Goal: Task Accomplishment & Management: Complete application form

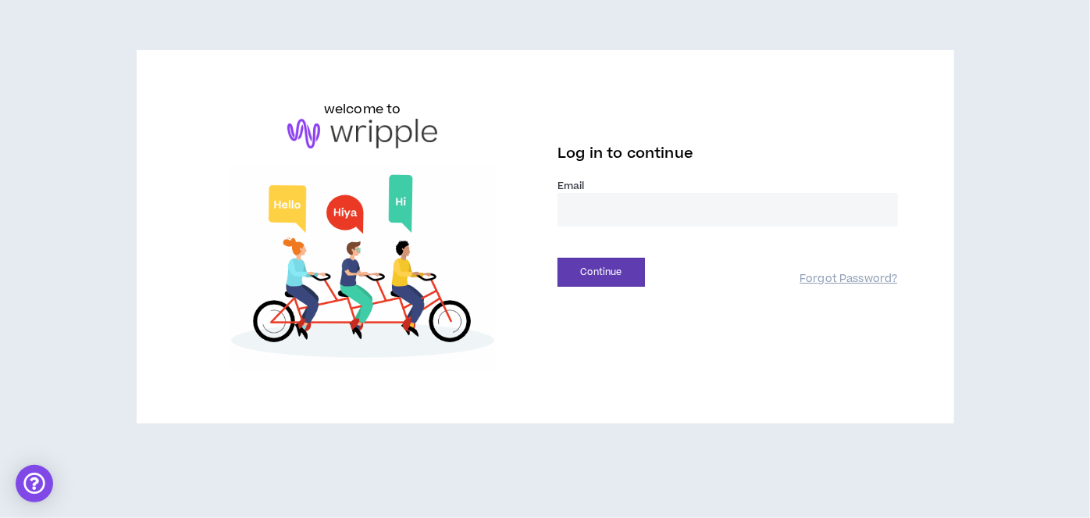
click at [594, 219] on input "email" at bounding box center [728, 210] width 341 height 34
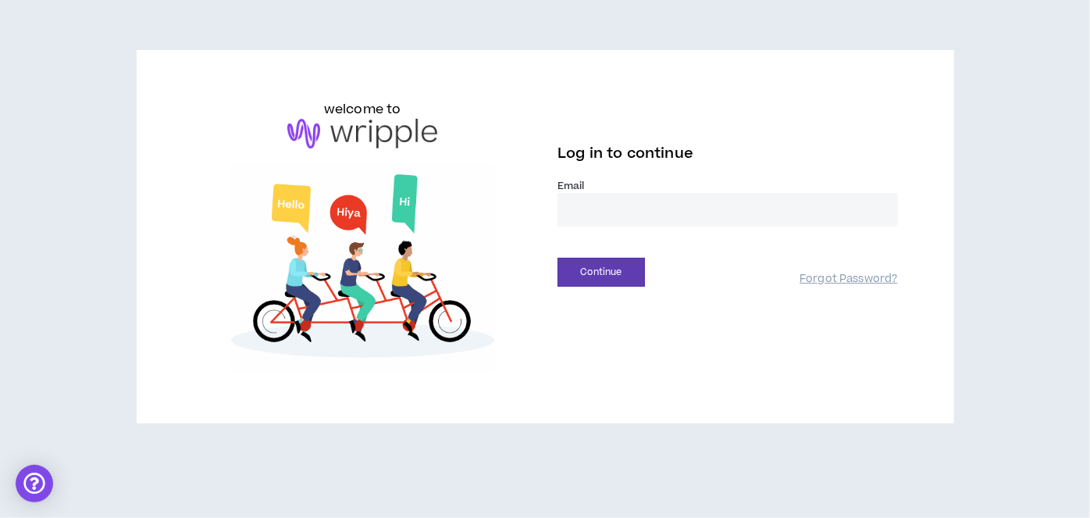
type input "**********"
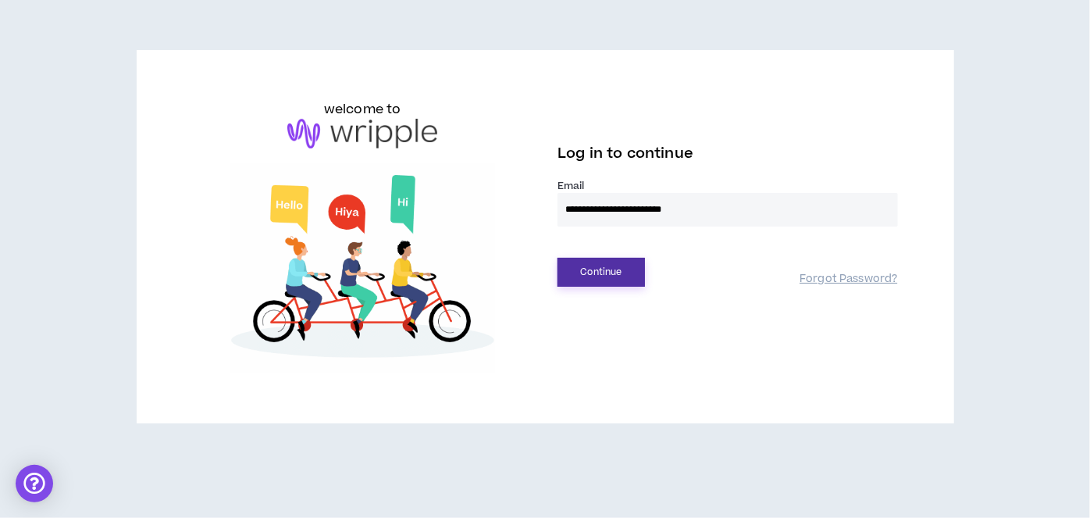
click at [609, 277] on button "Continue" at bounding box center [601, 272] width 87 height 29
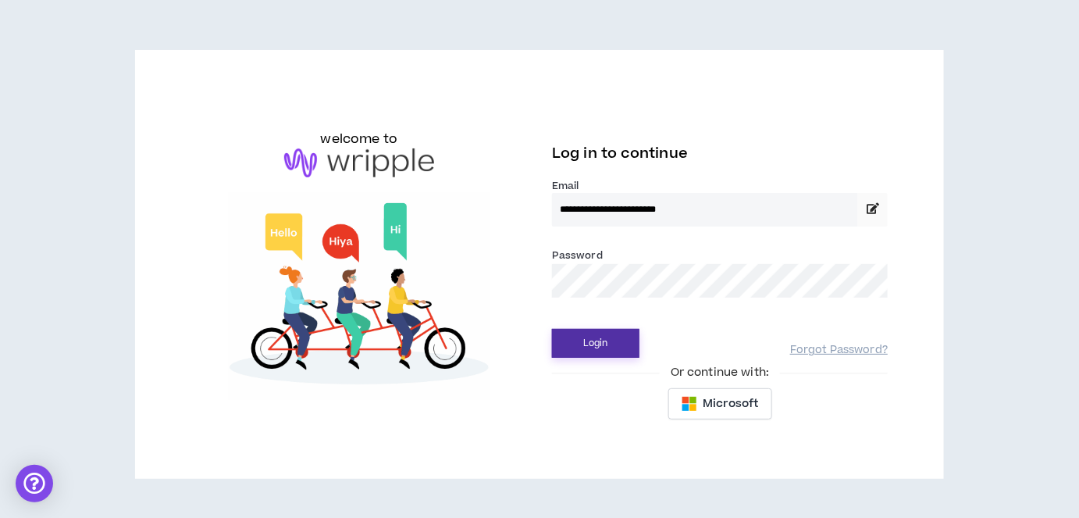
click at [598, 340] on button "Login" at bounding box center [595, 343] width 87 height 29
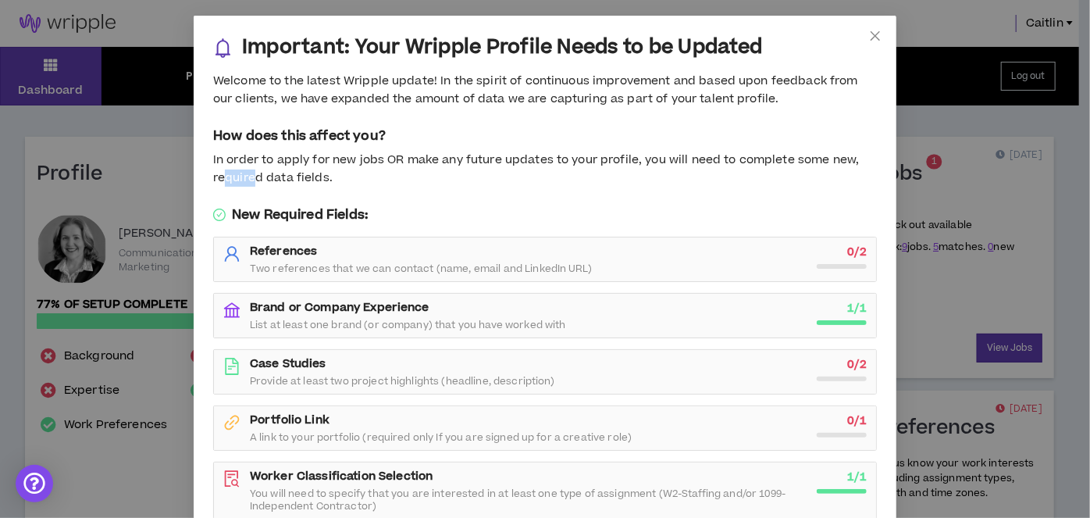
drag, startPoint x: 222, startPoint y: 180, endPoint x: 248, endPoint y: 176, distance: 26.1
click at [248, 176] on div "In order to apply for new jobs OR make any future updates to your profile, you …" at bounding box center [545, 169] width 664 height 35
click at [325, 180] on div "In order to apply for new jobs OR make any future updates to your profile, you …" at bounding box center [545, 169] width 664 height 35
click at [848, 248] on strong "0 / 2" at bounding box center [857, 252] width 19 height 16
drag, startPoint x: 310, startPoint y: 377, endPoint x: 576, endPoint y: 383, distance: 266.4
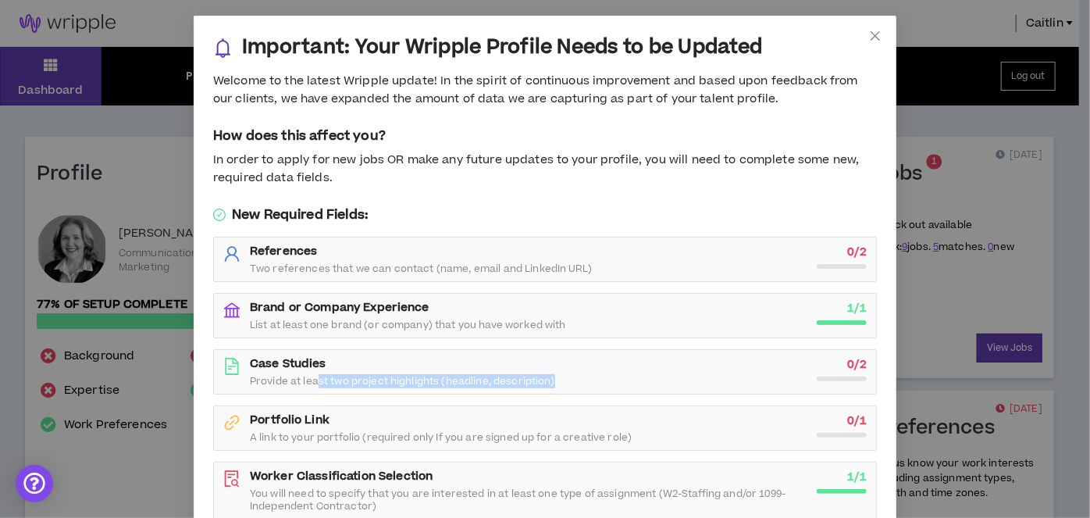
click at [576, 383] on div "Case Studies Provide at least two project highlights (headline, description)" at bounding box center [529, 371] width 558 height 31
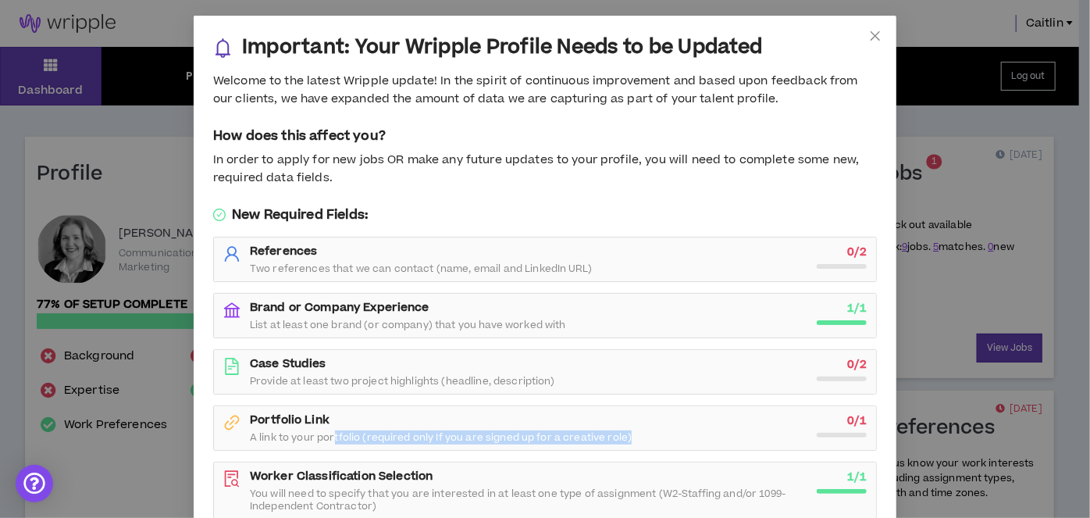
drag, startPoint x: 326, startPoint y: 434, endPoint x: 624, endPoint y: 432, distance: 297.6
click at [624, 432] on div "Portfolio Link A link to your portfolio (required only If you are signed up for…" at bounding box center [529, 427] width 558 height 31
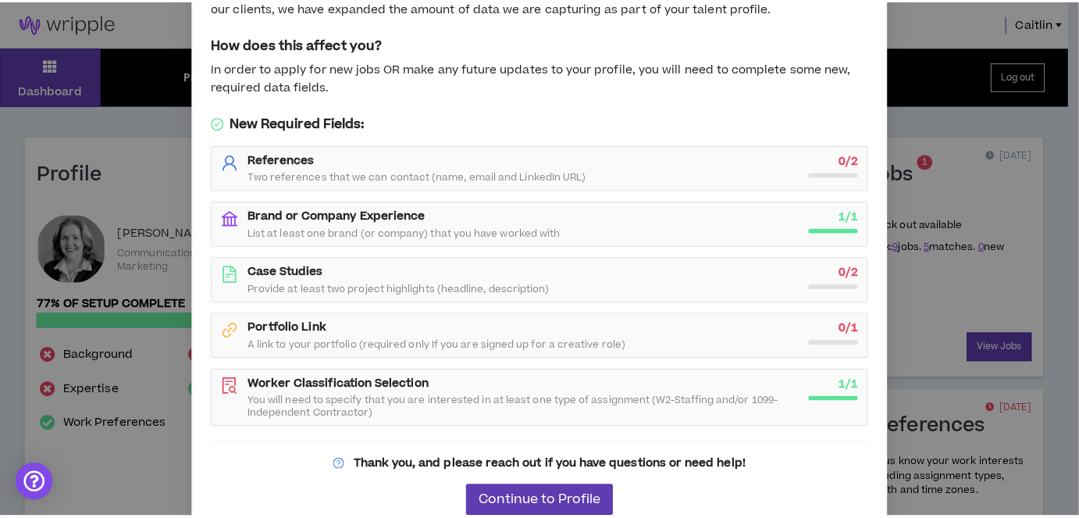
scroll to position [108, 0]
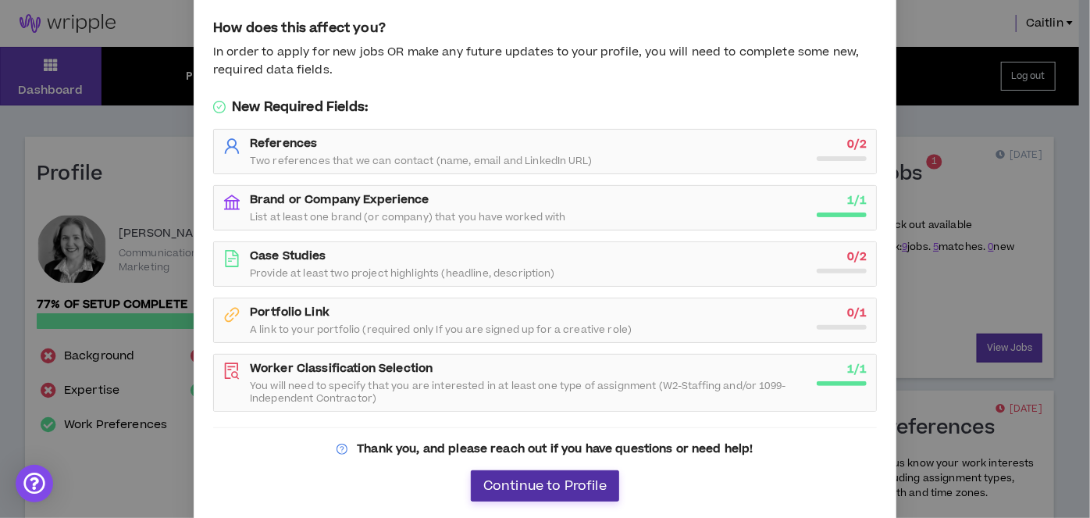
click at [531, 486] on span "Continue to Profile" at bounding box center [544, 486] width 123 height 15
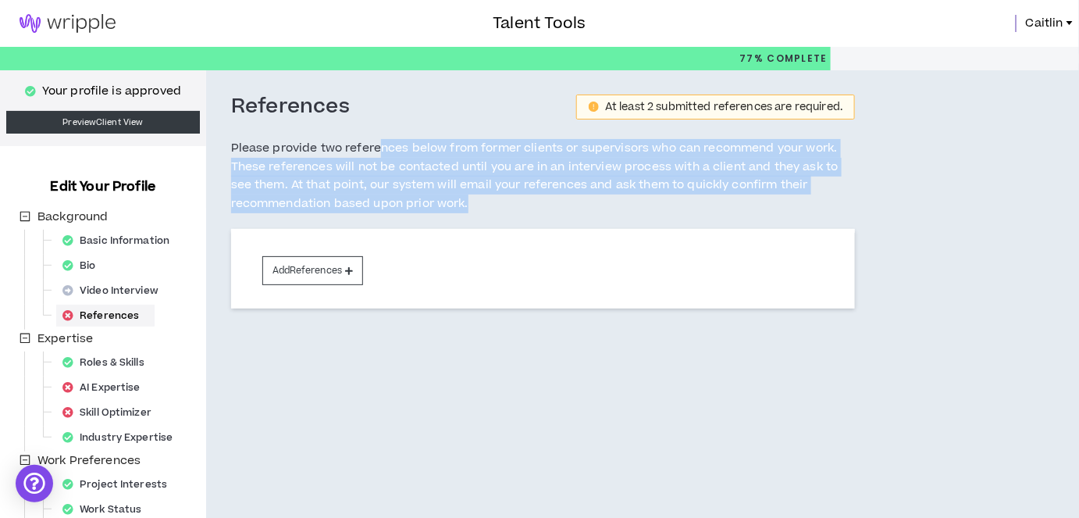
drag, startPoint x: 377, startPoint y: 150, endPoint x: 488, endPoint y: 199, distance: 121.3
click at [488, 199] on h5 "Please provide two references below from former clients or supervisors who can …" at bounding box center [543, 176] width 625 height 74
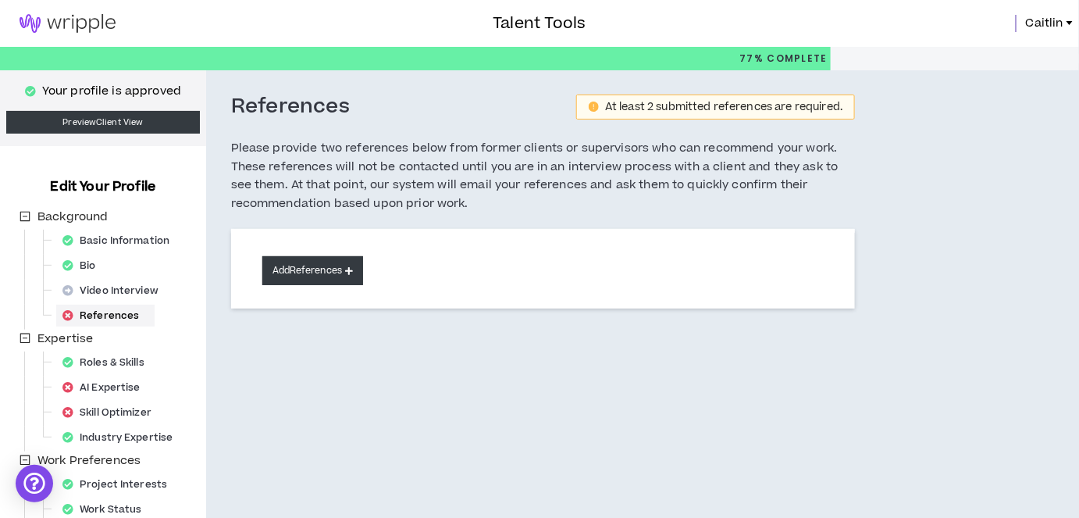
click at [337, 270] on button "Add References" at bounding box center [313, 270] width 102 height 29
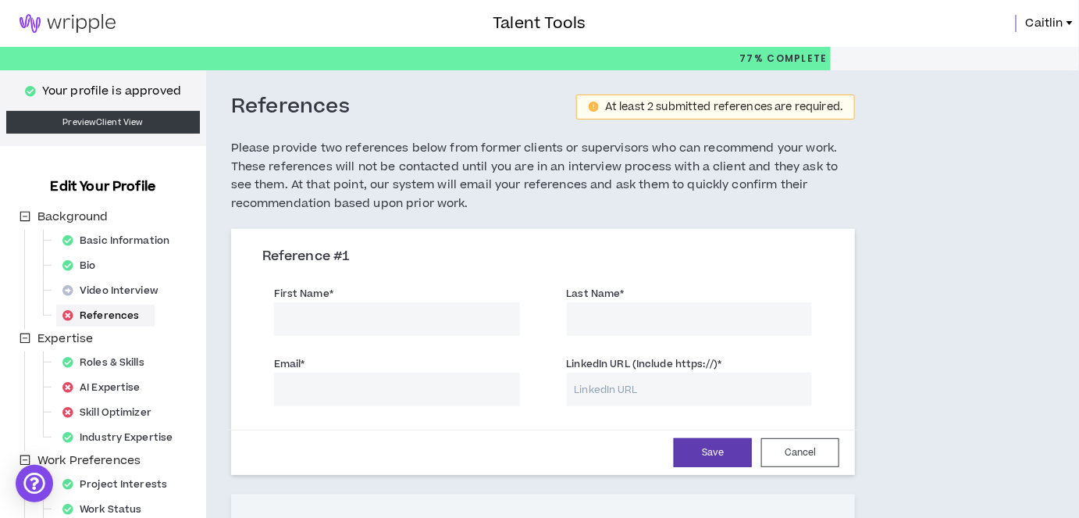
click at [340, 323] on input "First Name *" at bounding box center [397, 319] width 246 height 34
click at [311, 317] on input "First Name *" at bounding box center [397, 319] width 246 height 34
type input "[PERSON_NAME]"
type input "Chance"
click at [328, 384] on input "Email *" at bounding box center [397, 390] width 246 height 34
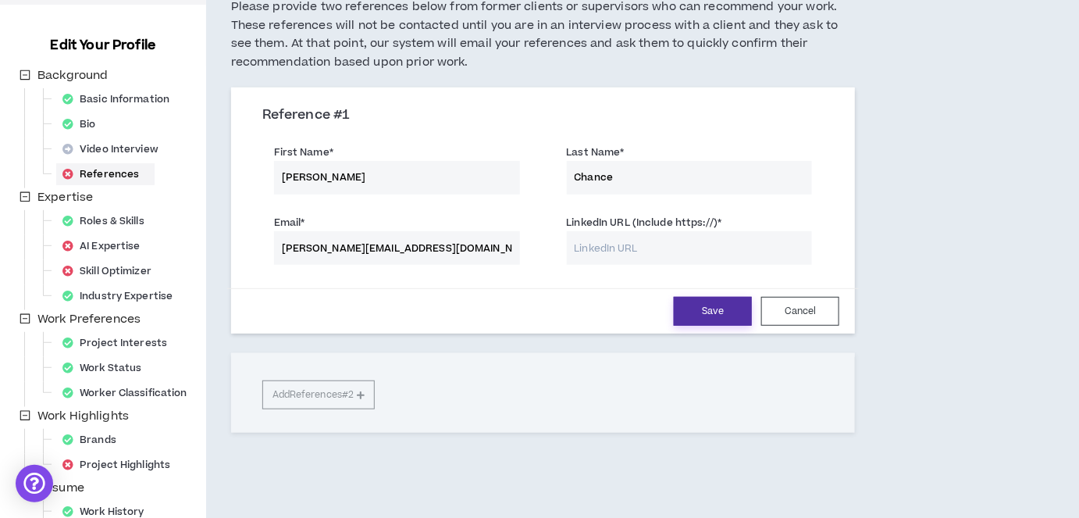
type input "[PERSON_NAME][EMAIL_ADDRESS][DOMAIN_NAME]"
click at [723, 307] on button "Save" at bounding box center [713, 311] width 78 height 29
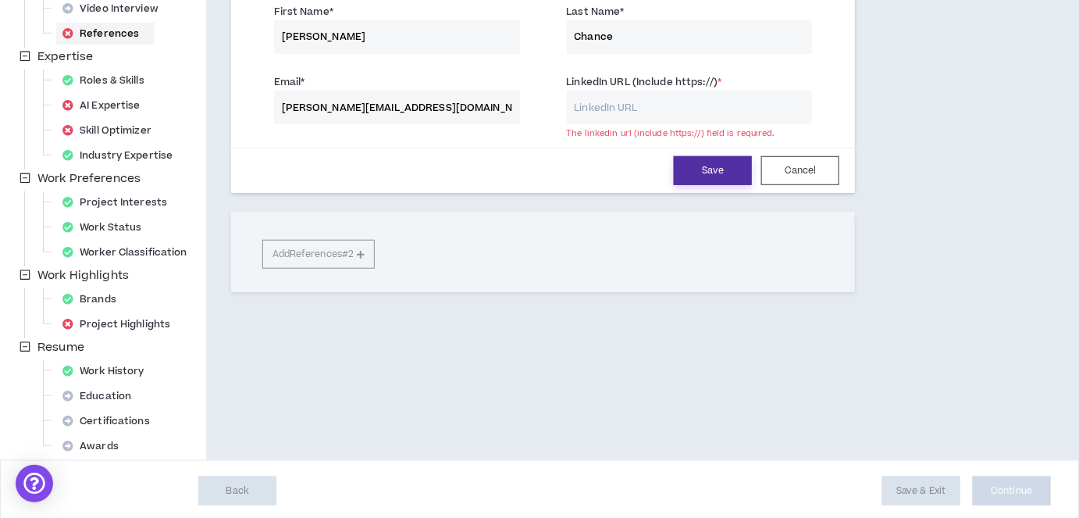
scroll to position [284, 0]
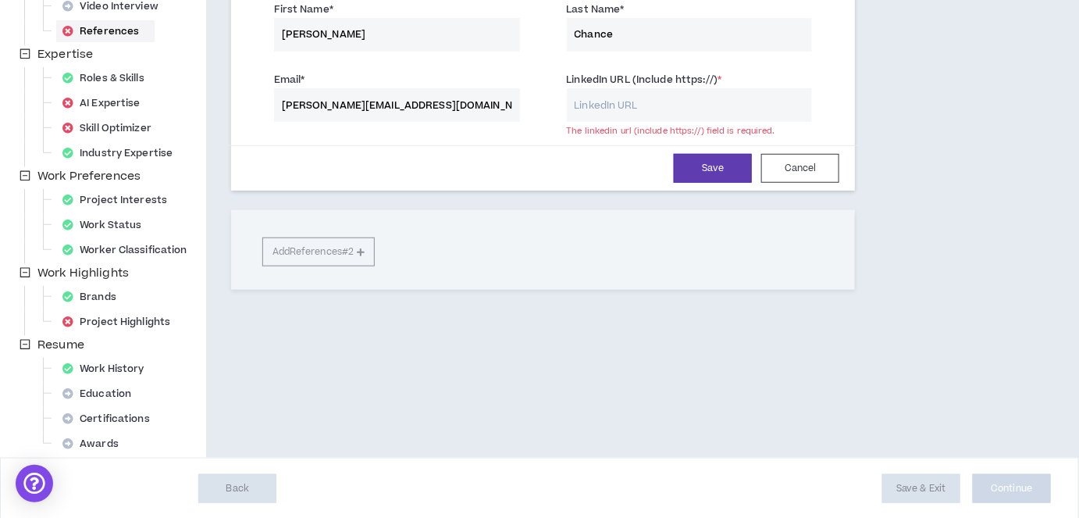
click at [598, 106] on input "LinkedIn URL (Include https://) *" at bounding box center [690, 105] width 246 height 34
click at [594, 104] on input "LinkedIn URL (Include https://) *" at bounding box center [690, 105] width 246 height 34
paste input "[URL][DOMAIN_NAME]"
type input "[URL][DOMAIN_NAME]"
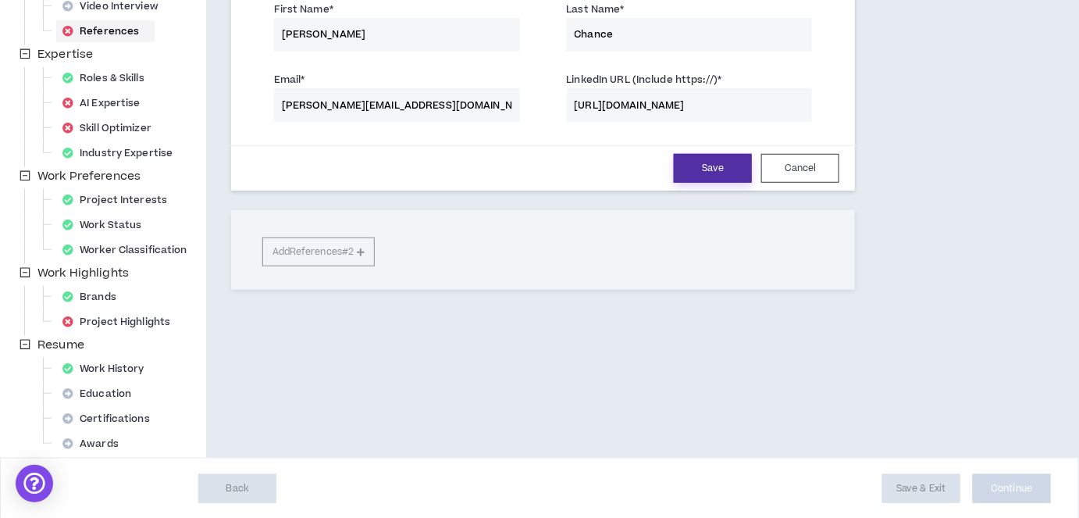
click at [720, 162] on button "Save" at bounding box center [713, 168] width 78 height 29
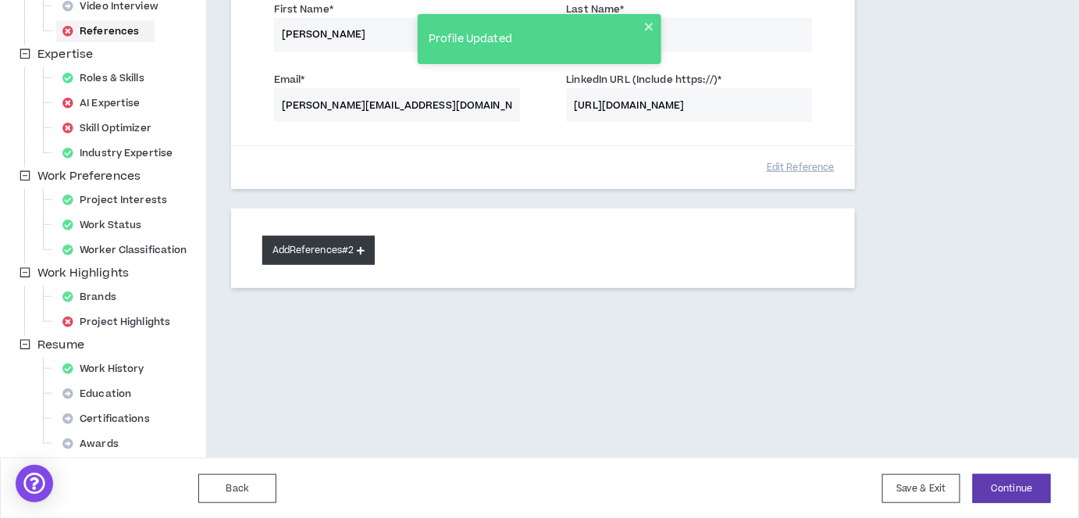
click at [337, 248] on button "Add References #2" at bounding box center [318, 250] width 113 height 29
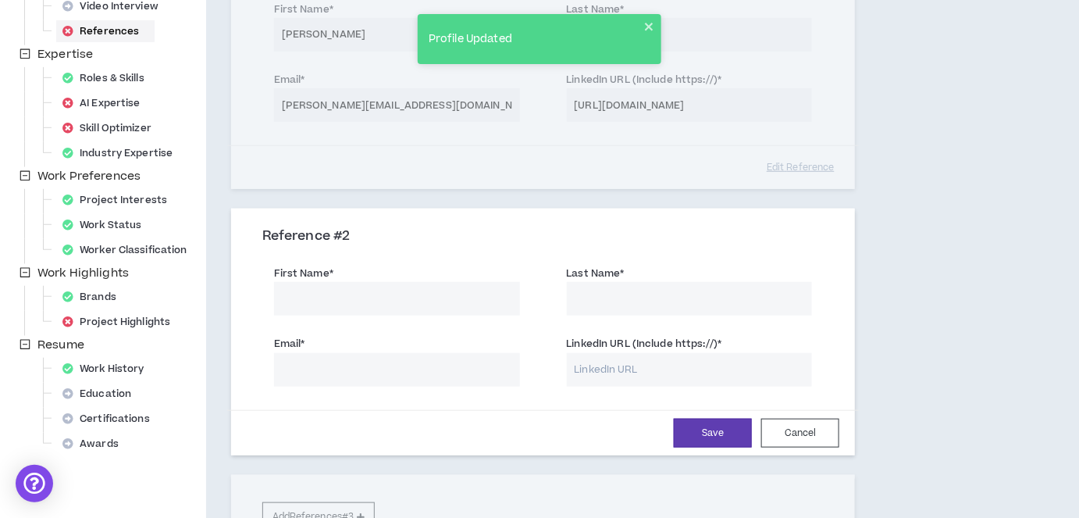
click at [325, 300] on input "First Name *" at bounding box center [397, 299] width 246 height 34
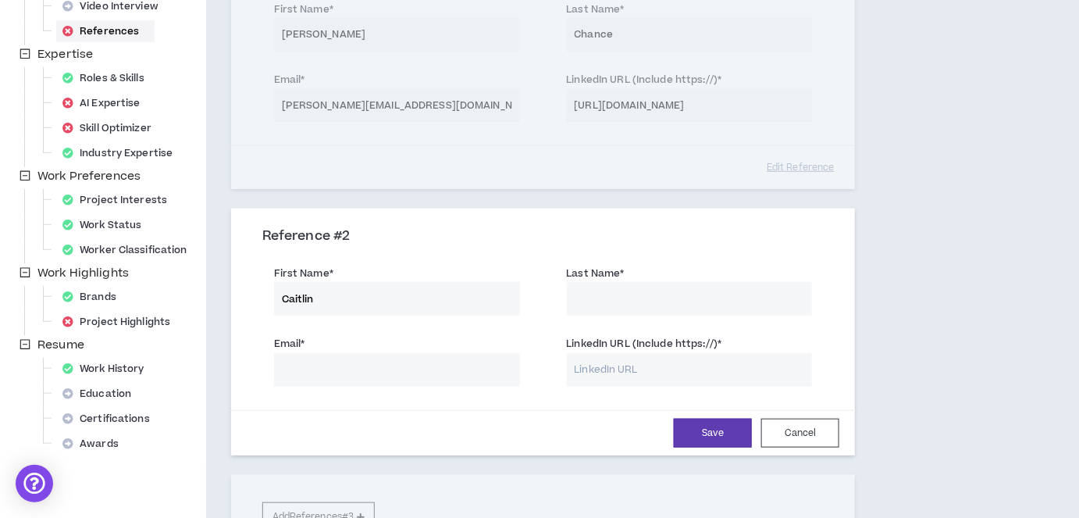
type input "Caitlin"
type input "Wolf"
click at [305, 380] on input "Email *" at bounding box center [397, 370] width 246 height 34
click at [598, 370] on input "LinkedIn URL (Include https://) *" at bounding box center [690, 370] width 246 height 34
paste input "[URL][DOMAIN_NAME]"
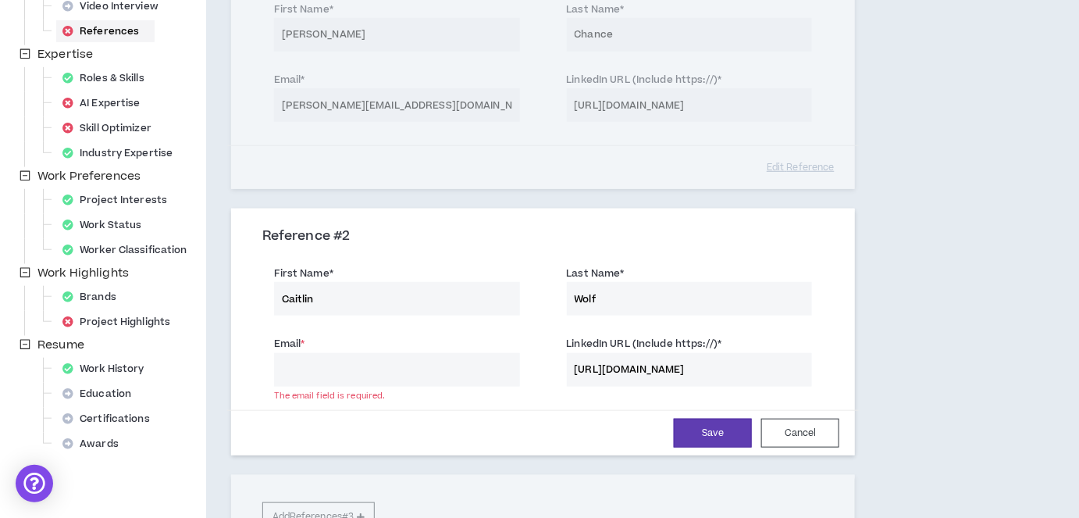
type input "[URL][DOMAIN_NAME]"
click at [449, 365] on input "Email *" at bounding box center [397, 370] width 246 height 34
click at [360, 363] on input "Email *" at bounding box center [397, 370] width 246 height 34
paste input "[PERSON_NAME][EMAIL_ADDRESS][PERSON_NAME][DOMAIN_NAME]"
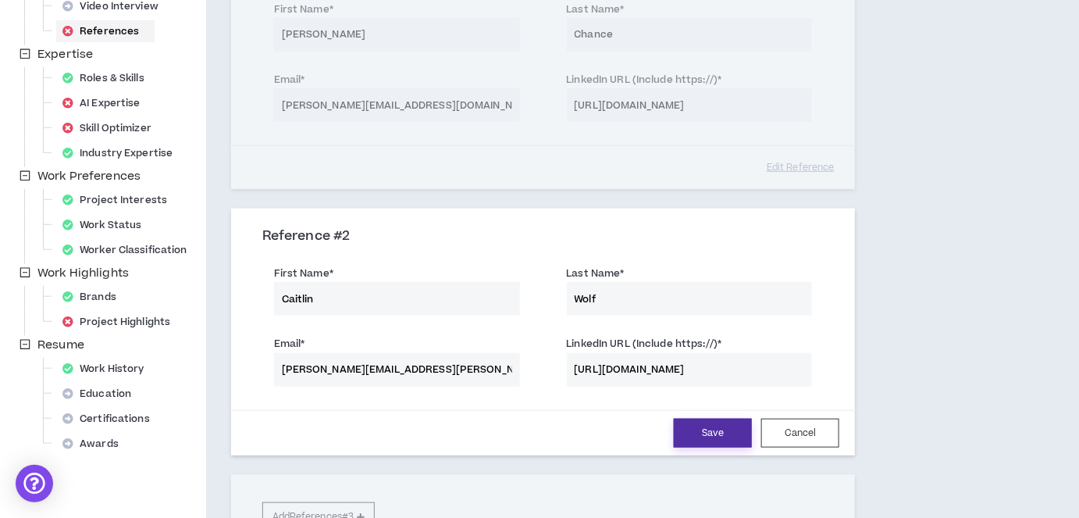
type input "[PERSON_NAME][EMAIL_ADDRESS][PERSON_NAME][DOMAIN_NAME]"
click at [730, 428] on button "Save" at bounding box center [713, 433] width 78 height 29
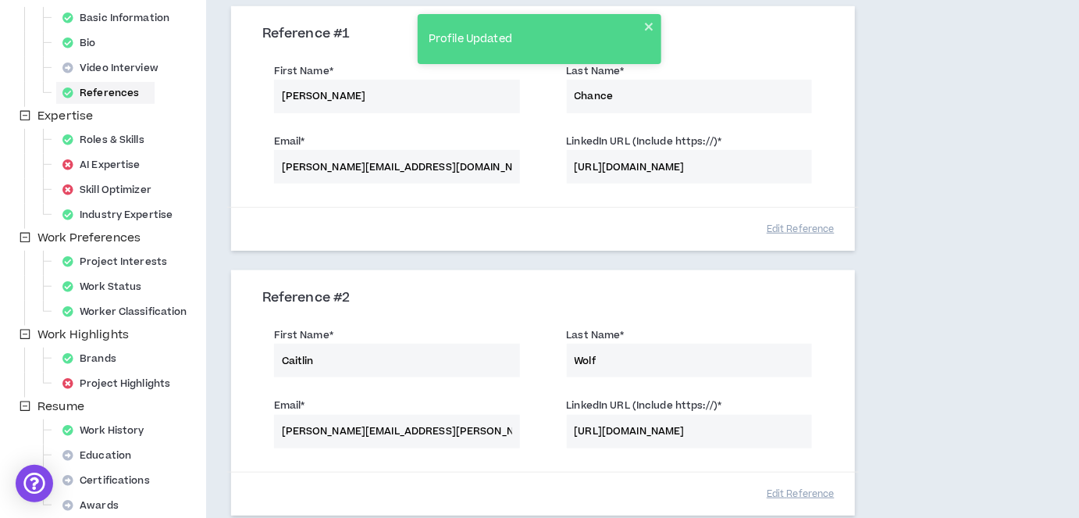
scroll to position [213, 0]
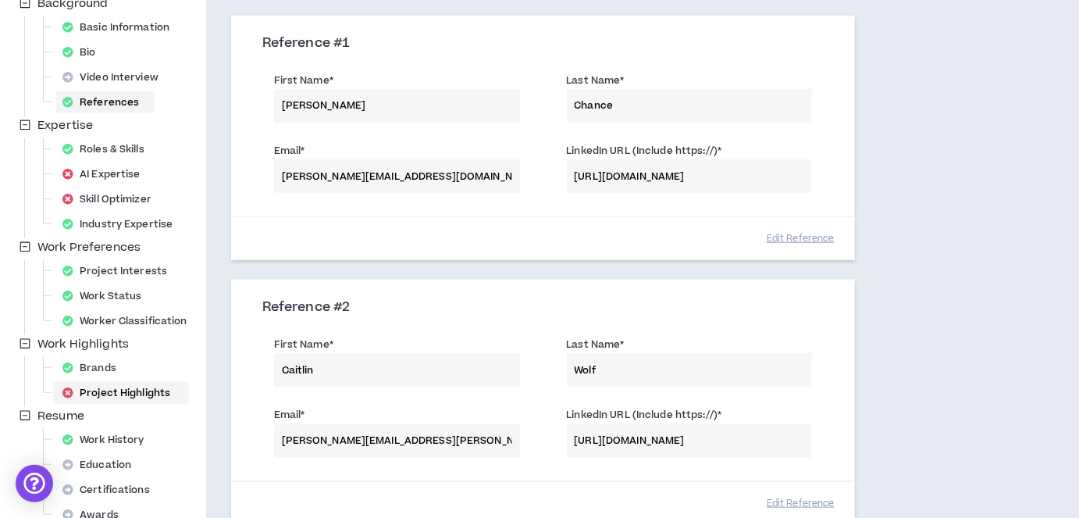
click at [119, 401] on div "Project Highlights" at bounding box center [121, 393] width 130 height 22
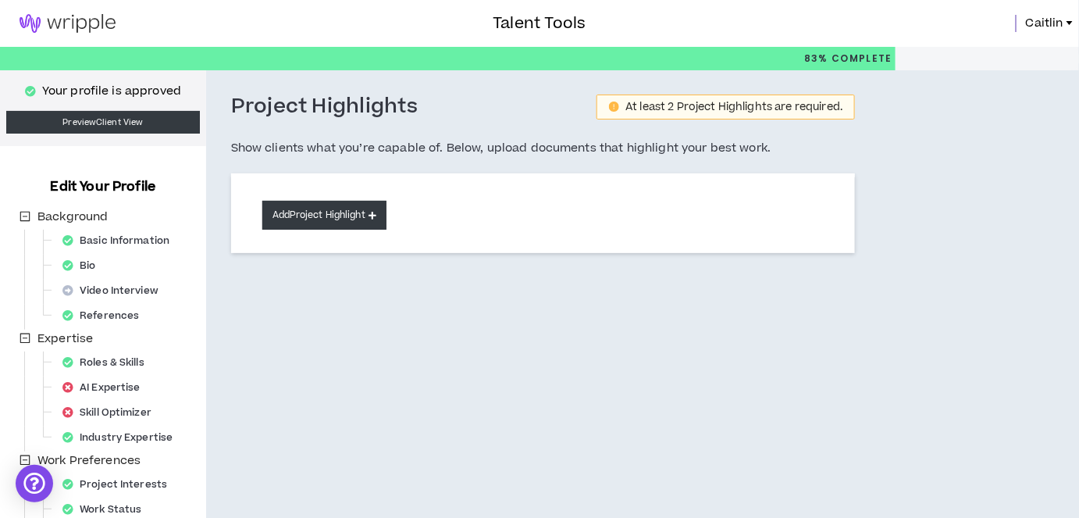
click at [285, 216] on button "Add Project Highlight" at bounding box center [324, 215] width 124 height 29
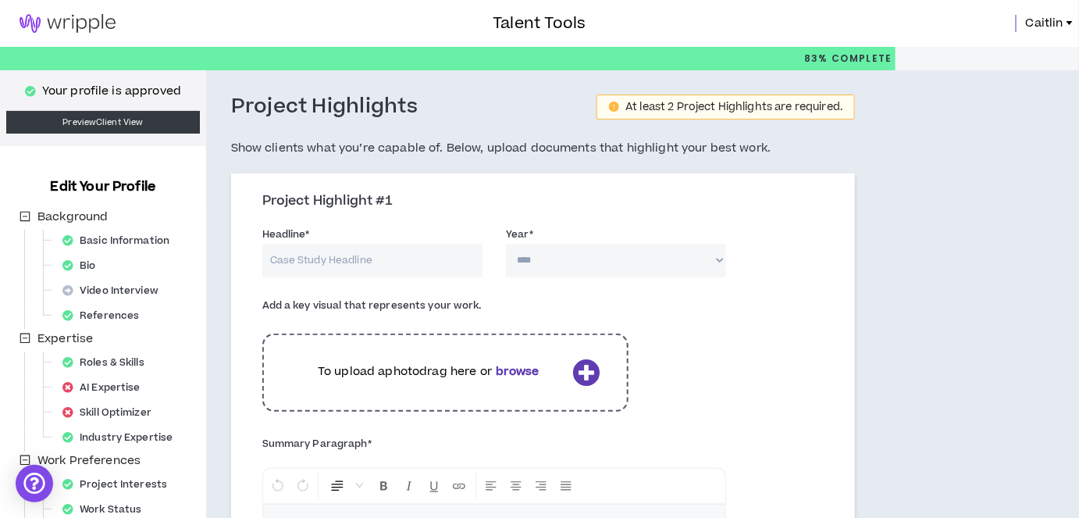
drag, startPoint x: 262, startPoint y: 148, endPoint x: 494, endPoint y: 161, distance: 232.3
click at [494, 161] on div "Project Highlights At least 2 Project Highlights are required. Show clients wha…" at bounding box center [543, 134] width 625 height 80
click at [73, 121] on link "Preview Client View" at bounding box center [103, 122] width 194 height 23
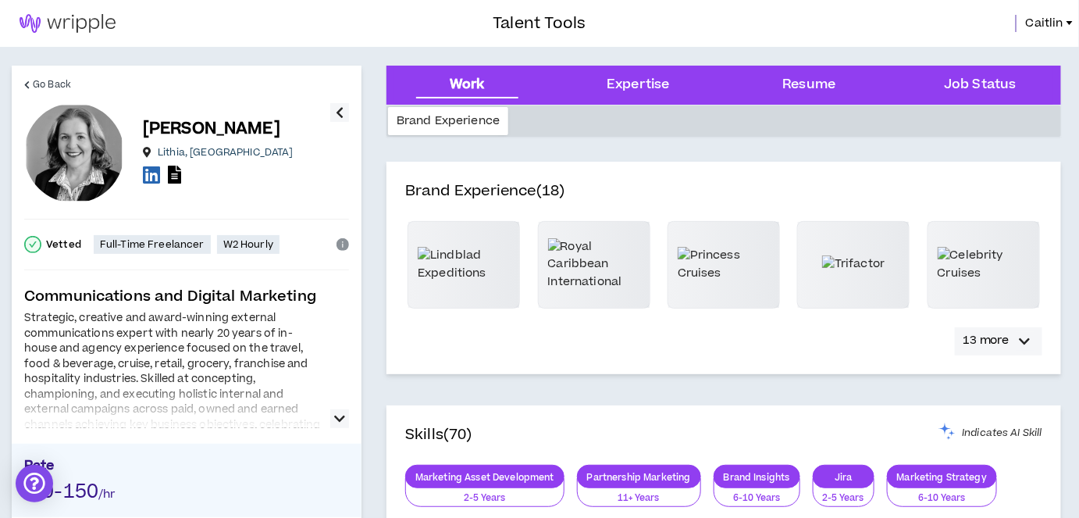
click at [1025, 340] on icon "button" at bounding box center [1025, 341] width 11 height 19
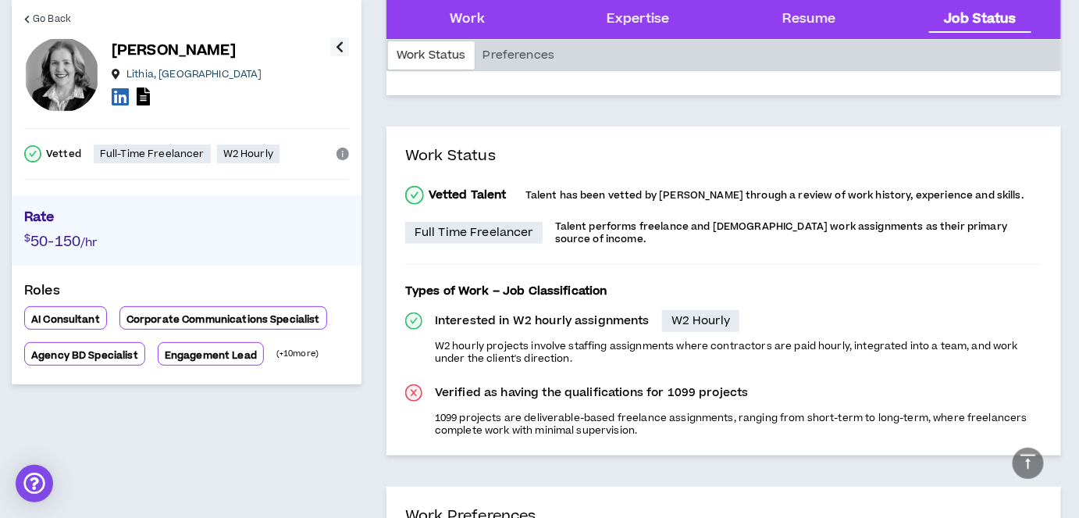
scroll to position [2201, 0]
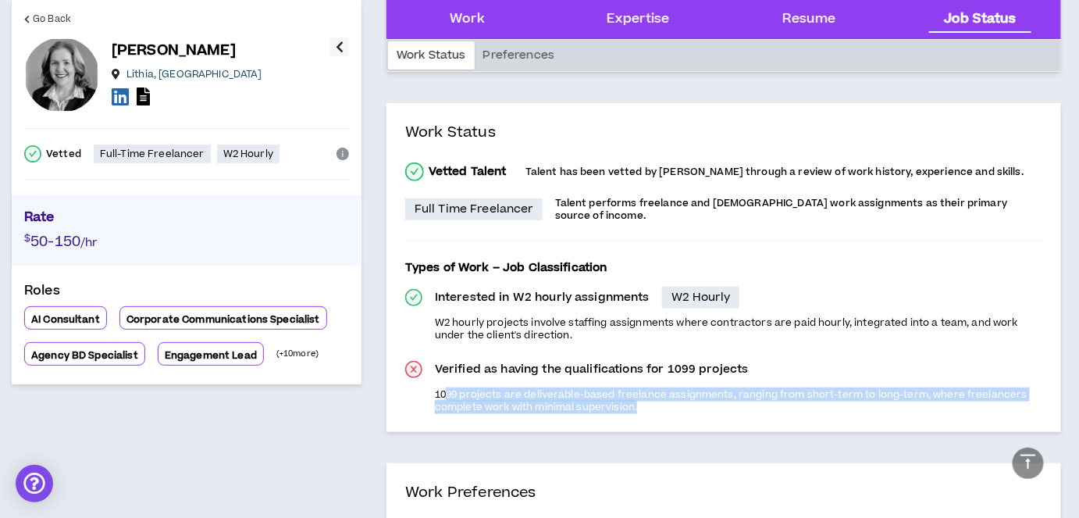
drag, startPoint x: 445, startPoint y: 391, endPoint x: 644, endPoint y: 399, distance: 198.5
click at [644, 399] on p "1099 projects are deliverable-based freelance assignments, ranging from short-t…" at bounding box center [739, 400] width 608 height 25
drag, startPoint x: 658, startPoint y: 400, endPoint x: 456, endPoint y: 363, distance: 204.8
click at [456, 363] on div "Verified as having the qualifications for 1099 projects 1099 projects are deliv…" at bounding box center [739, 385] width 608 height 56
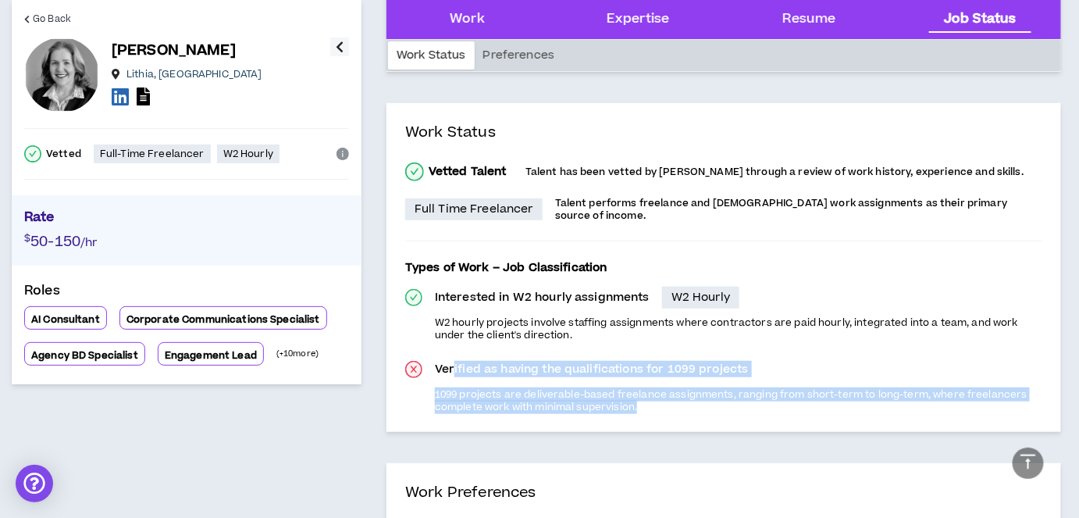
click at [571, 392] on p "1099 projects are deliverable-based freelance assignments, ranging from short-t…" at bounding box center [739, 400] width 608 height 25
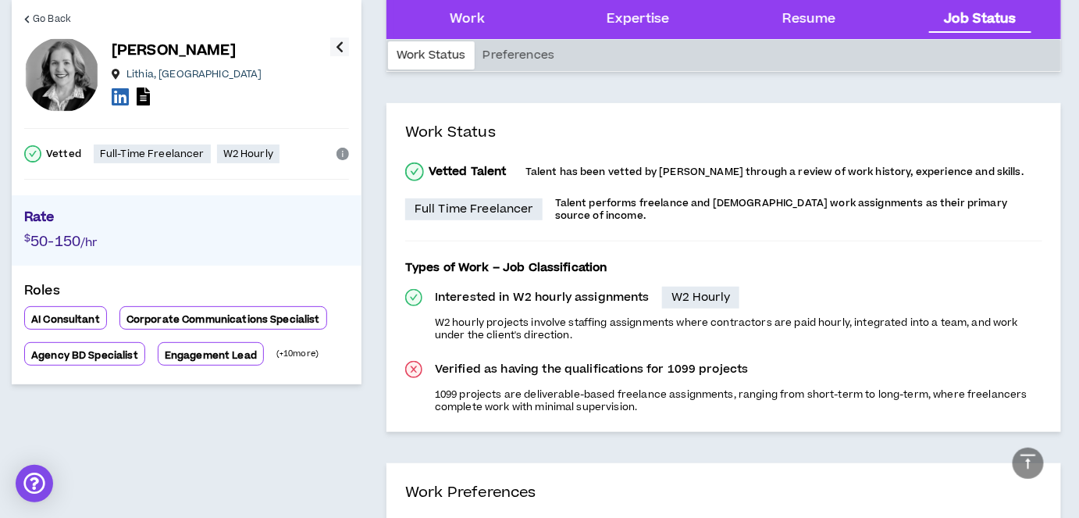
click at [409, 364] on icon "close-circle" at bounding box center [414, 369] width 14 height 14
click at [486, 367] on p "Verified as having the qualifications for 1099 projects" at bounding box center [592, 370] width 314 height 16
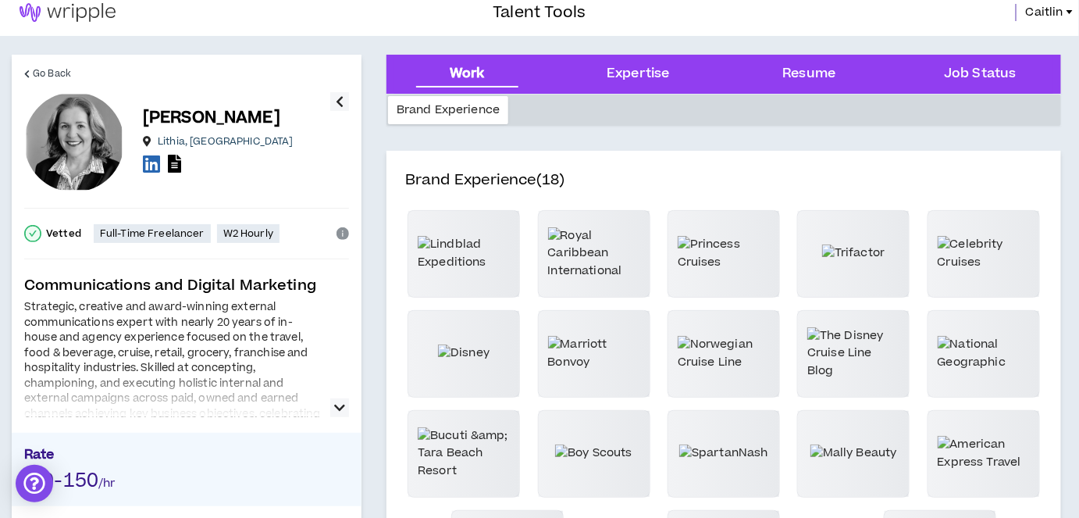
scroll to position [0, 0]
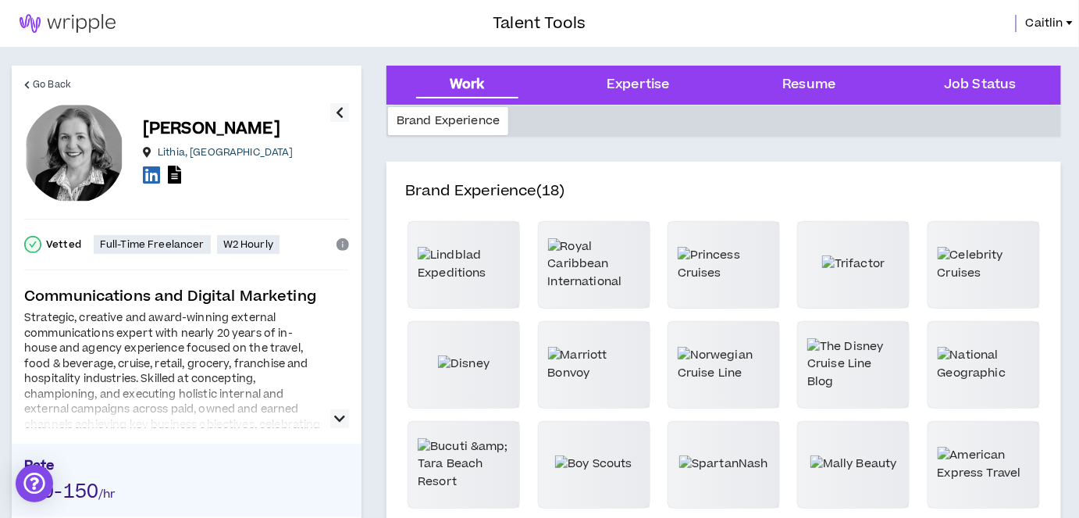
click at [341, 416] on icon "button" at bounding box center [339, 418] width 11 height 19
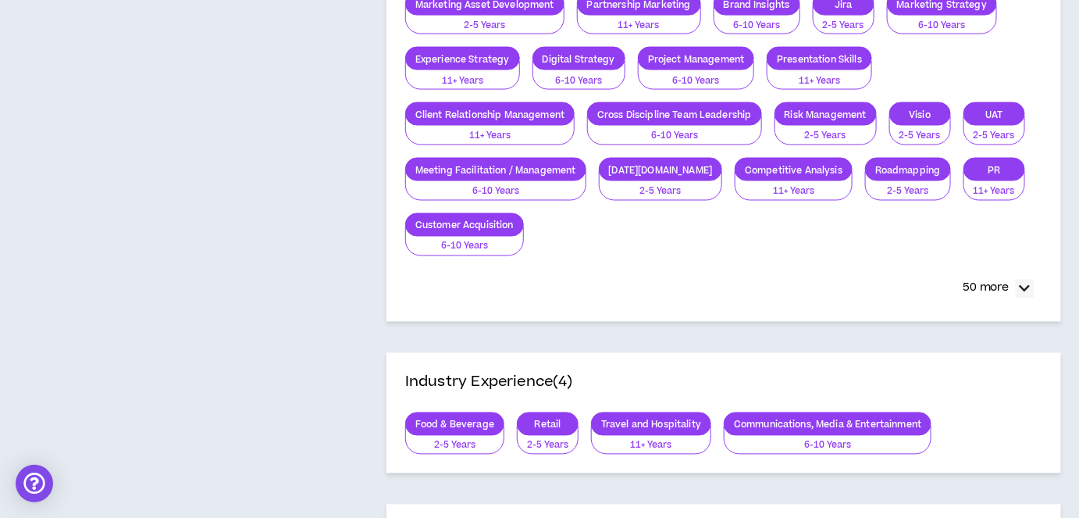
scroll to position [848, 0]
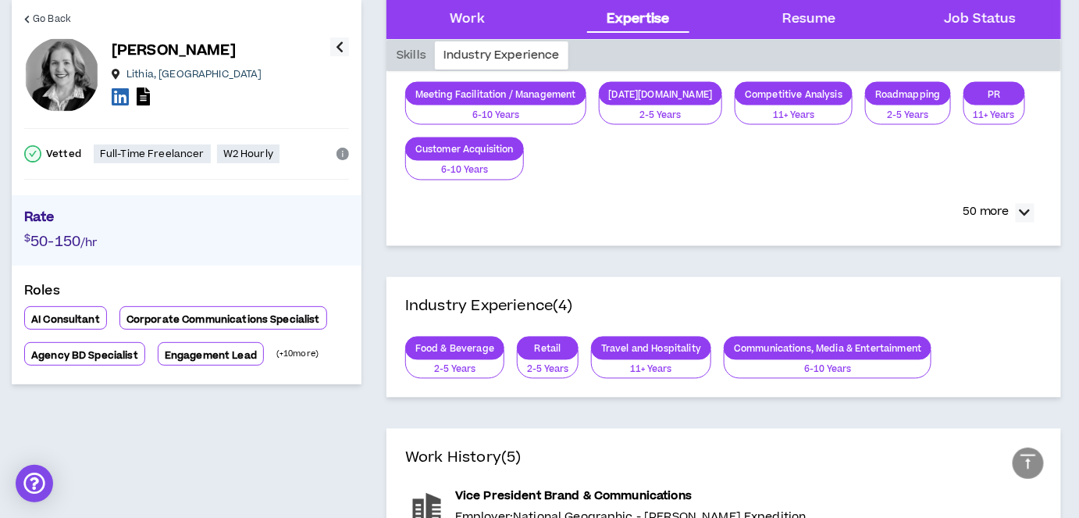
click at [33, 241] on span "50-150" at bounding box center [55, 241] width 50 height 21
click at [137, 242] on div "$ 50-150 /hr" at bounding box center [186, 242] width 325 height 22
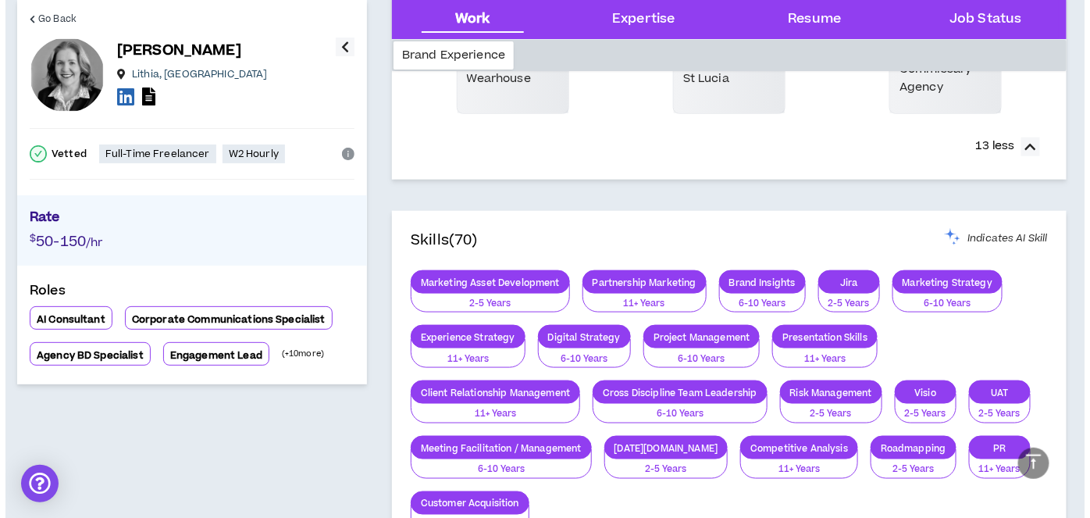
scroll to position [351, 0]
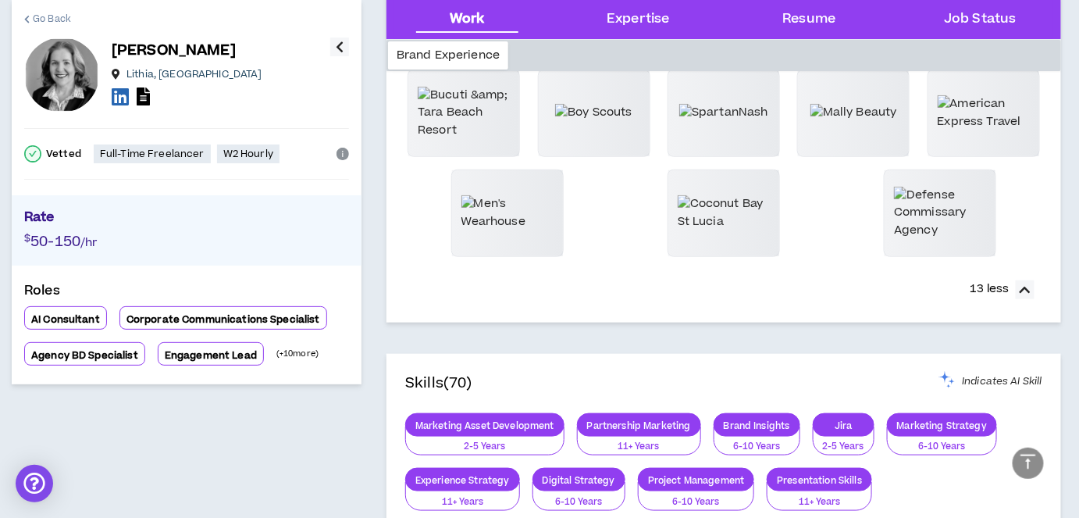
click at [45, 20] on span "Go Back" at bounding box center [52, 19] width 38 height 15
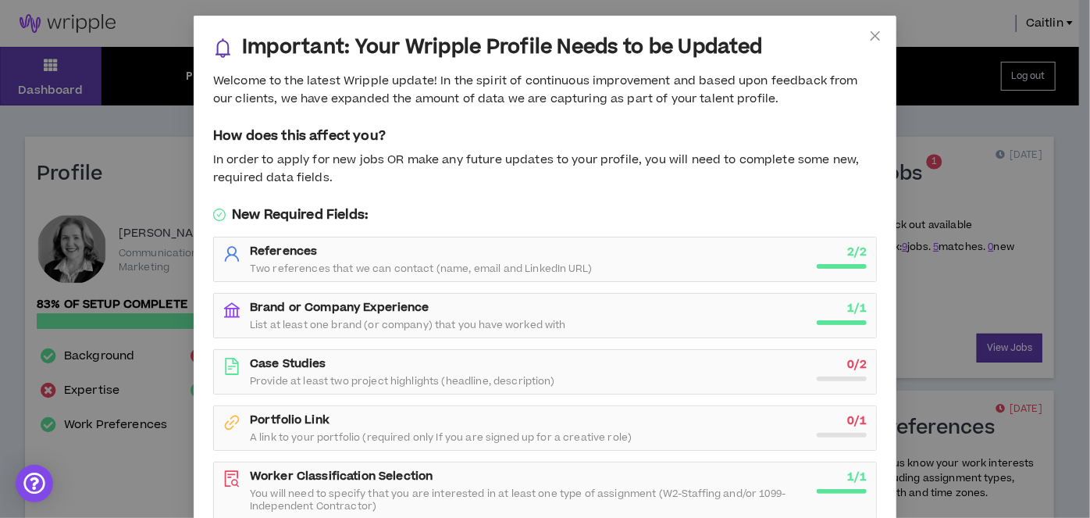
scroll to position [70, 0]
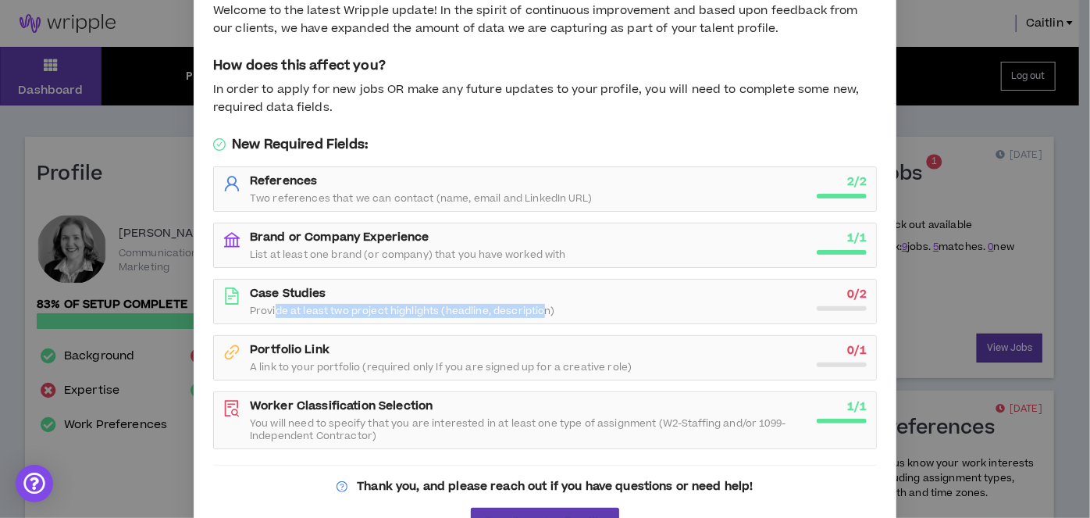
drag, startPoint x: 272, startPoint y: 310, endPoint x: 538, endPoint y: 312, distance: 266.4
click at [538, 312] on span "Provide at least two project highlights (headline, description)" at bounding box center [402, 311] width 305 height 12
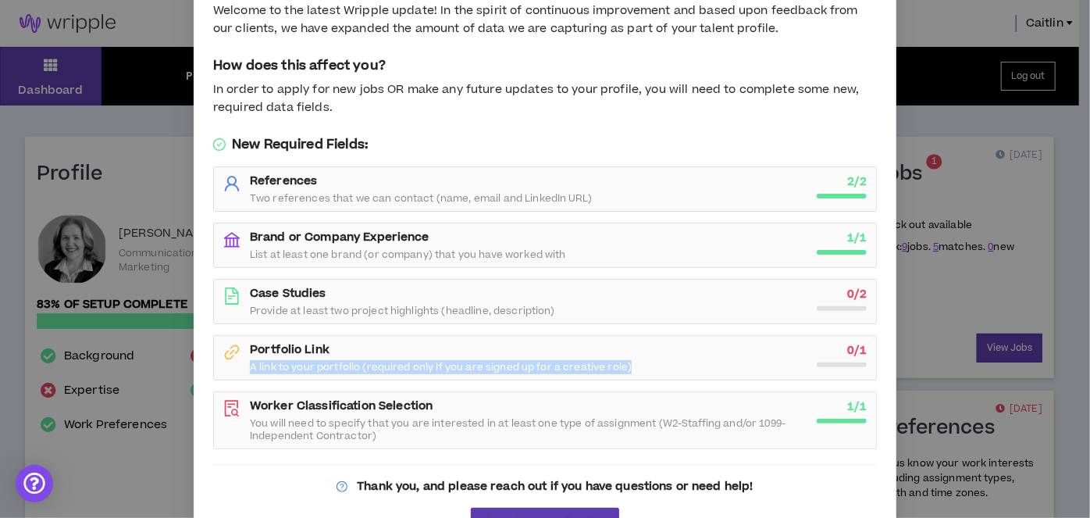
drag, startPoint x: 248, startPoint y: 362, endPoint x: 635, endPoint y: 367, distance: 387.4
click at [635, 367] on div "Portfolio Link A link to your portfolio (required only If you are signed up for…" at bounding box center [529, 357] width 558 height 31
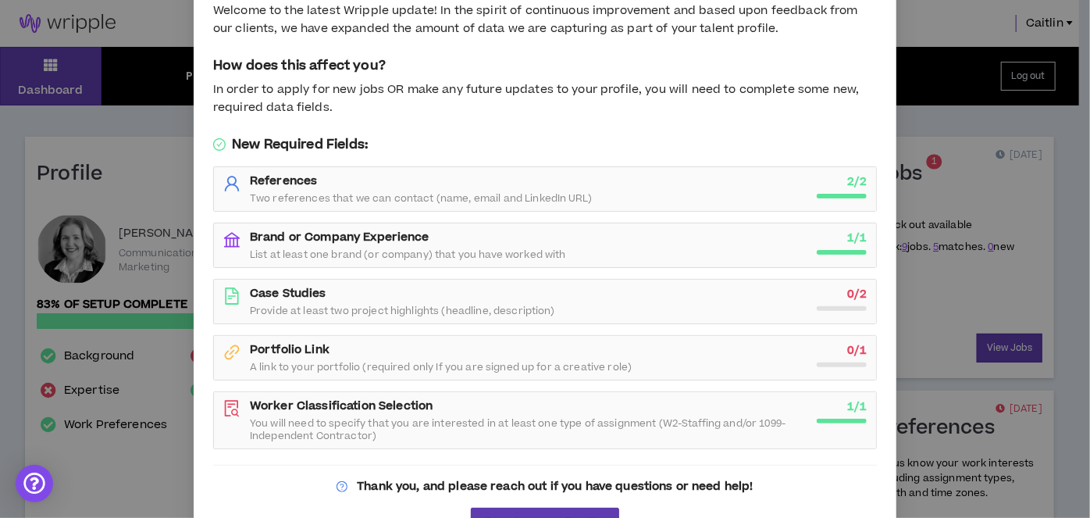
click at [341, 305] on span "Provide at least two project highlights (headline, description)" at bounding box center [402, 311] width 305 height 12
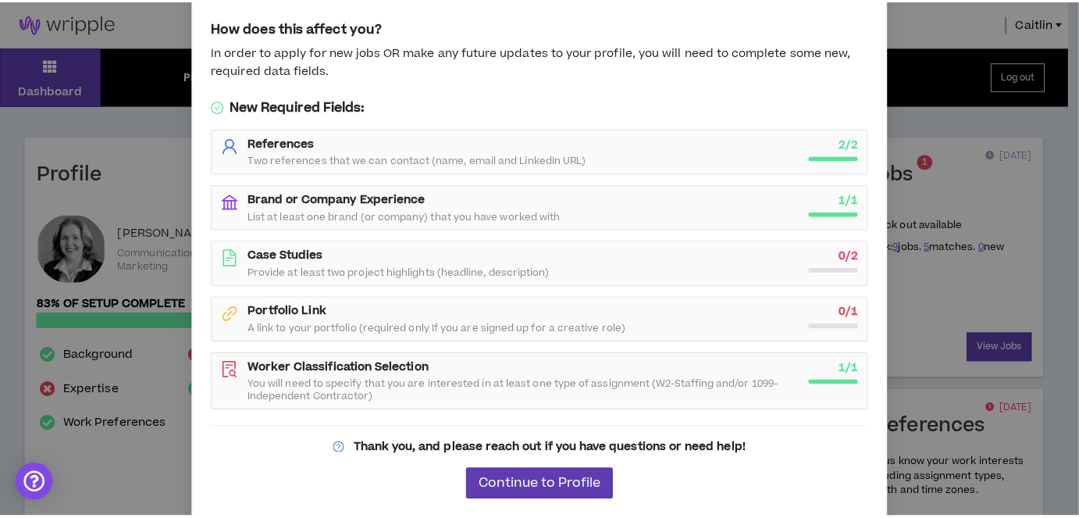
scroll to position [0, 0]
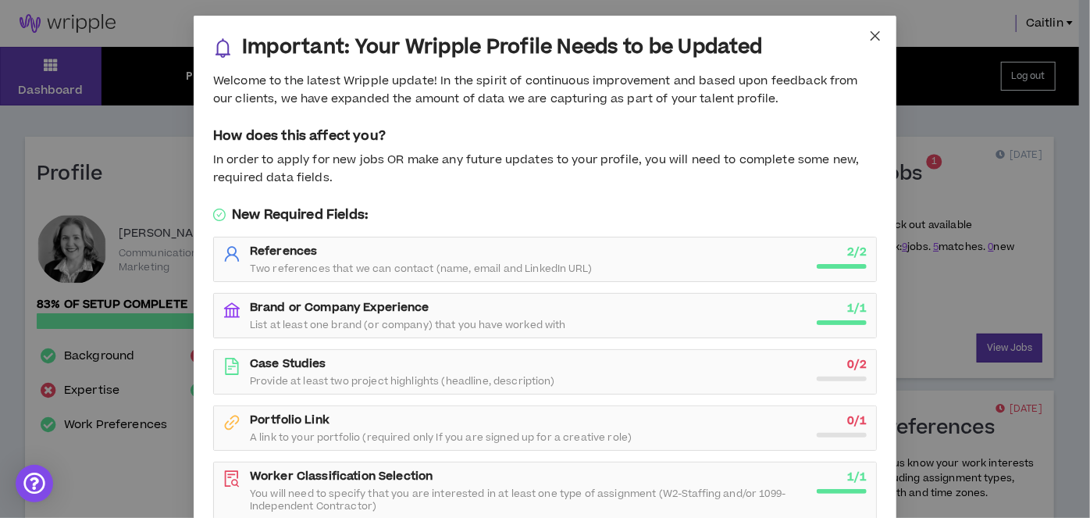
click at [871, 37] on icon "close" at bounding box center [875, 35] width 9 height 9
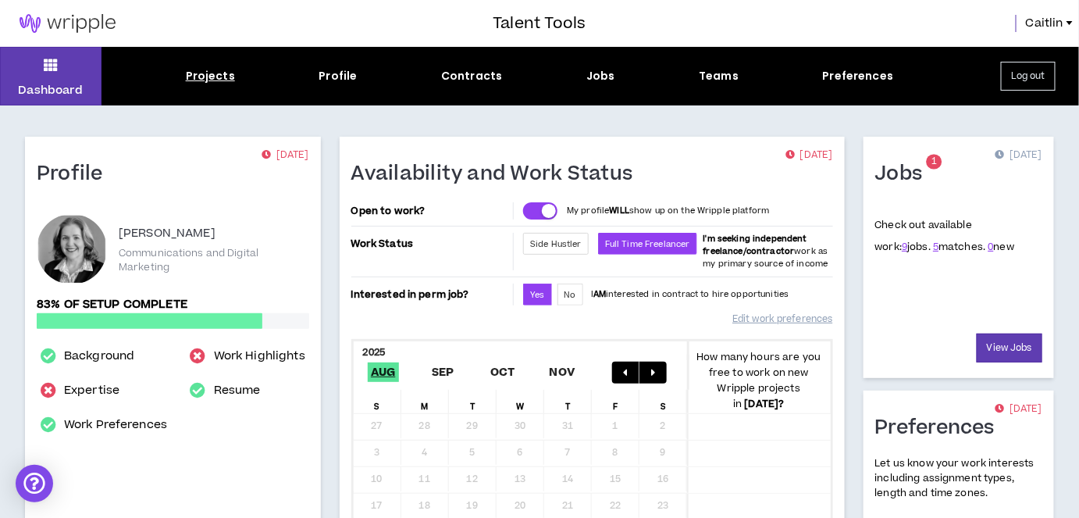
click at [212, 77] on div "Projects" at bounding box center [210, 76] width 49 height 16
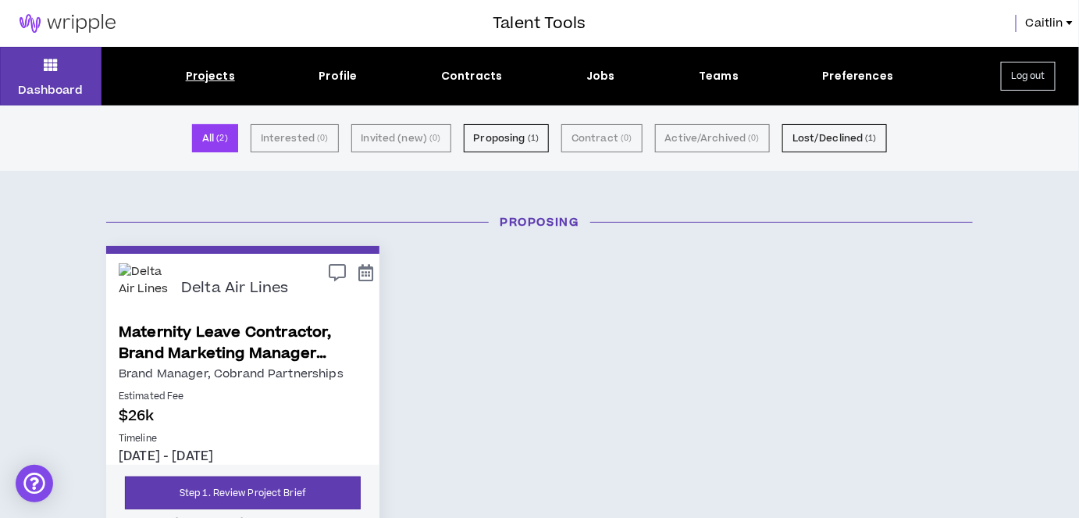
scroll to position [70, 0]
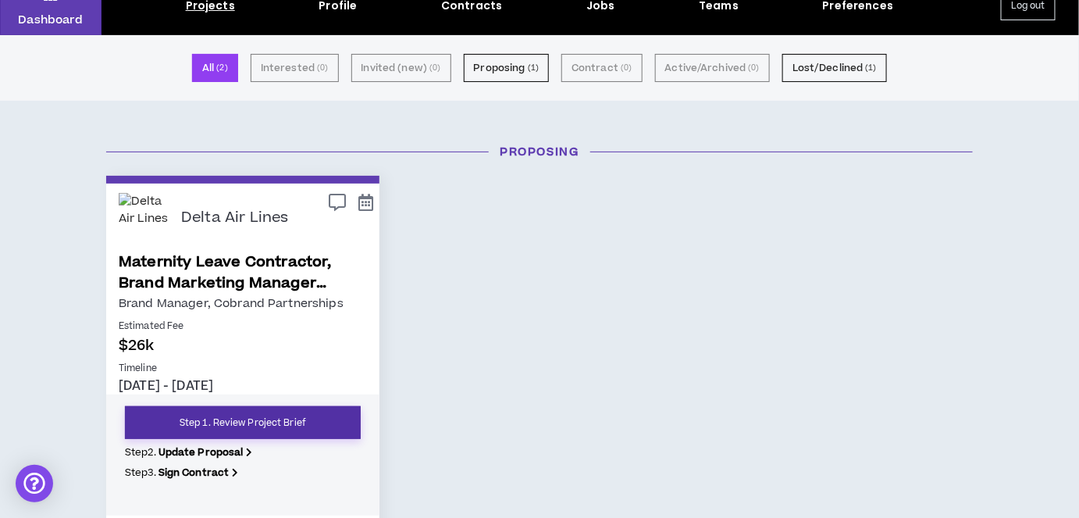
click at [295, 423] on link "Step 1. Review Project Brief" at bounding box center [243, 422] width 236 height 33
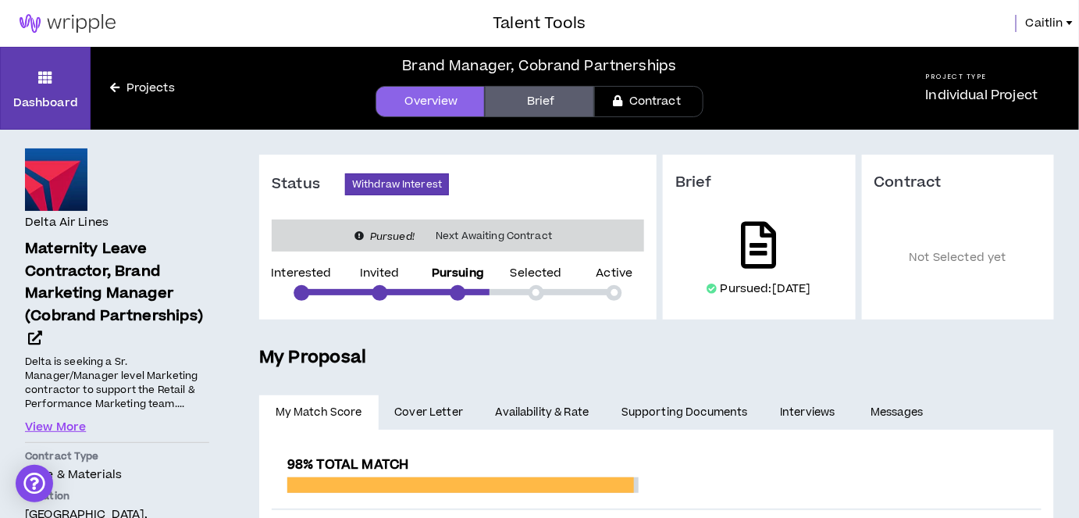
click at [757, 246] on icon at bounding box center [759, 245] width 35 height 47
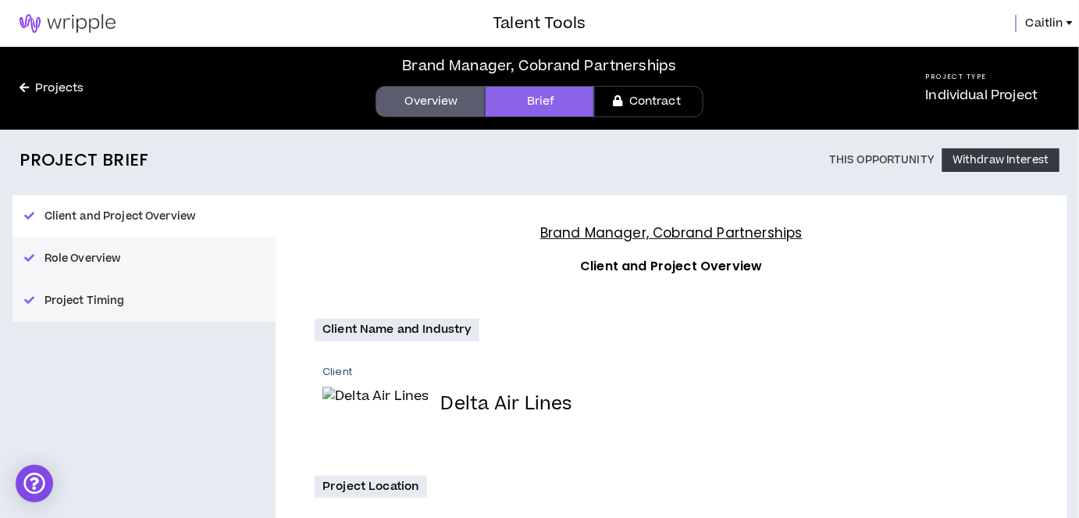
click at [61, 94] on link "Projects" at bounding box center [51, 88] width 103 height 17
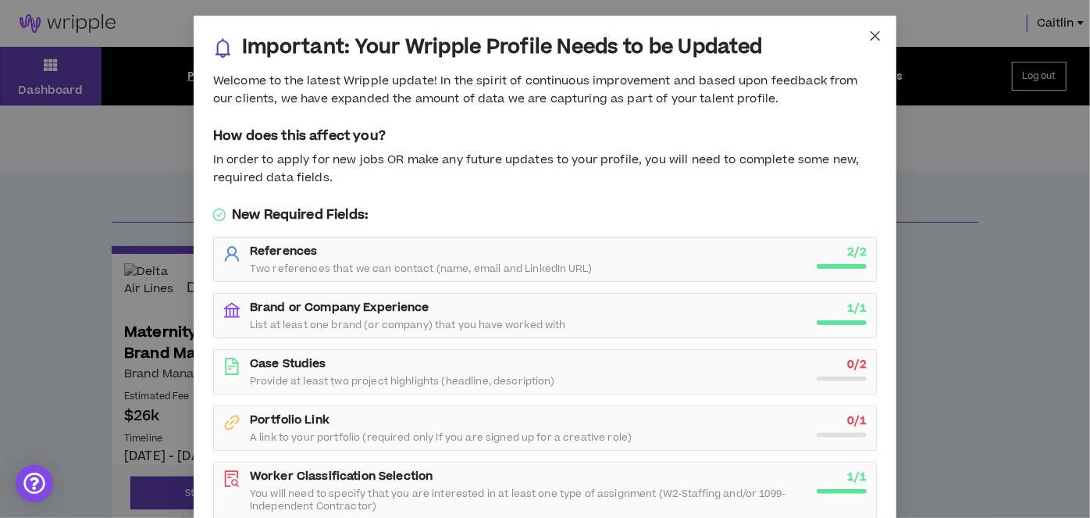
click at [871, 34] on icon "close" at bounding box center [875, 35] width 9 height 9
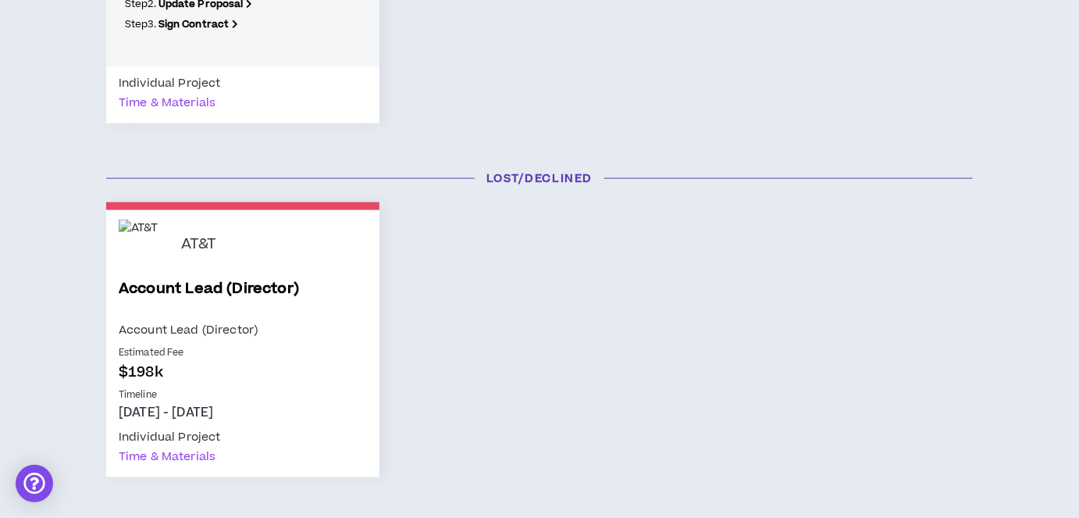
scroll to position [559, 0]
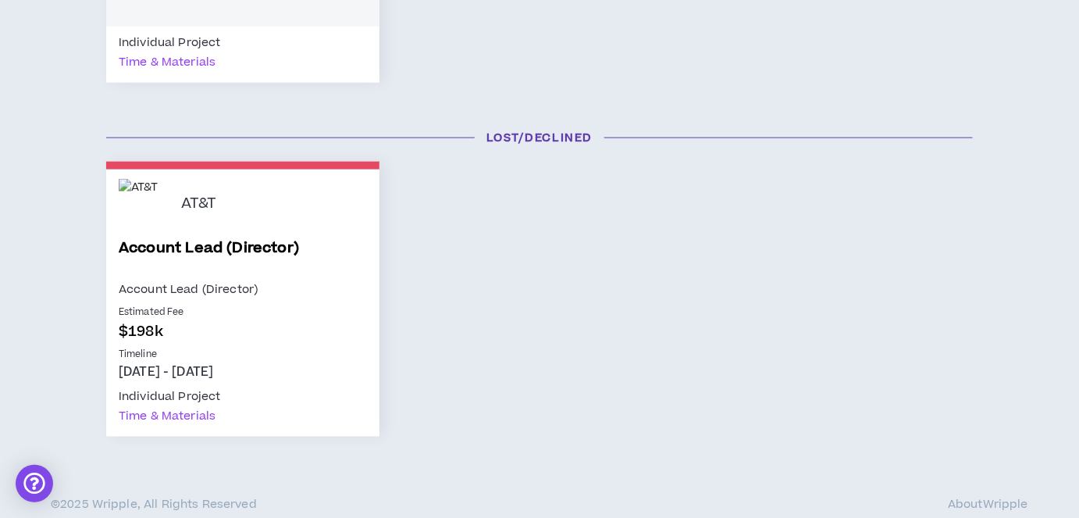
drag, startPoint x: 120, startPoint y: 370, endPoint x: 325, endPoint y: 373, distance: 204.7
click at [325, 373] on p "[DATE] - [DATE]" at bounding box center [243, 371] width 248 height 17
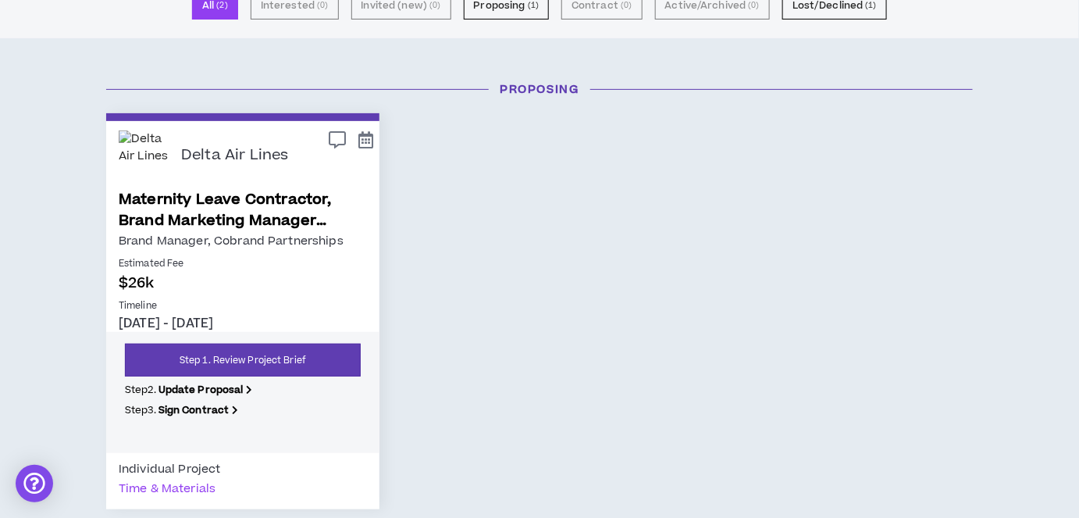
scroll to position [204, 0]
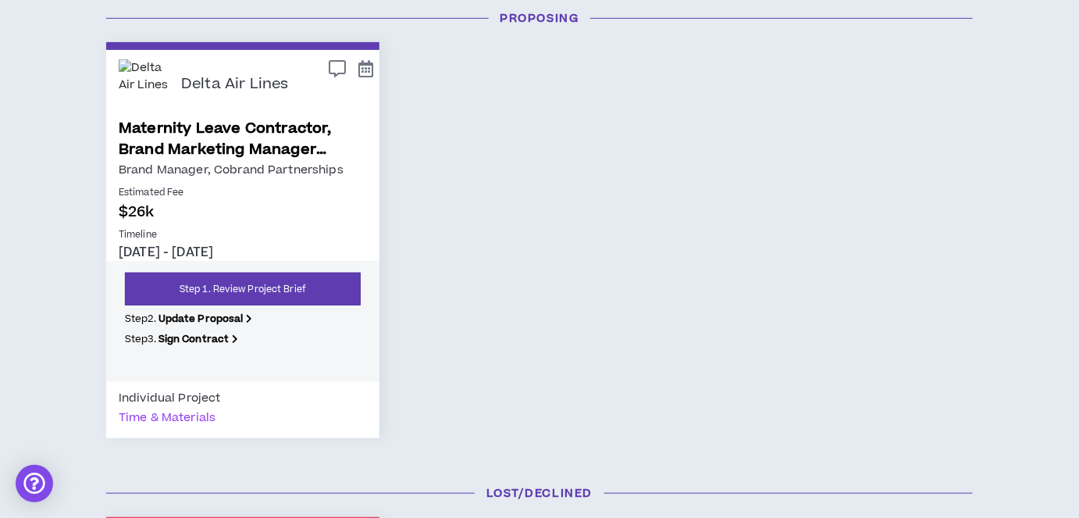
drag, startPoint x: 221, startPoint y: 241, endPoint x: 115, endPoint y: 246, distance: 106.3
click at [115, 246] on div "Delta Air Lines Maternity Leave Contractor, Brand Marketing Manager (Cobrand Pa…" at bounding box center [242, 244] width 273 height 388
click at [298, 252] on p "[DATE] - [DATE]" at bounding box center [243, 252] width 248 height 17
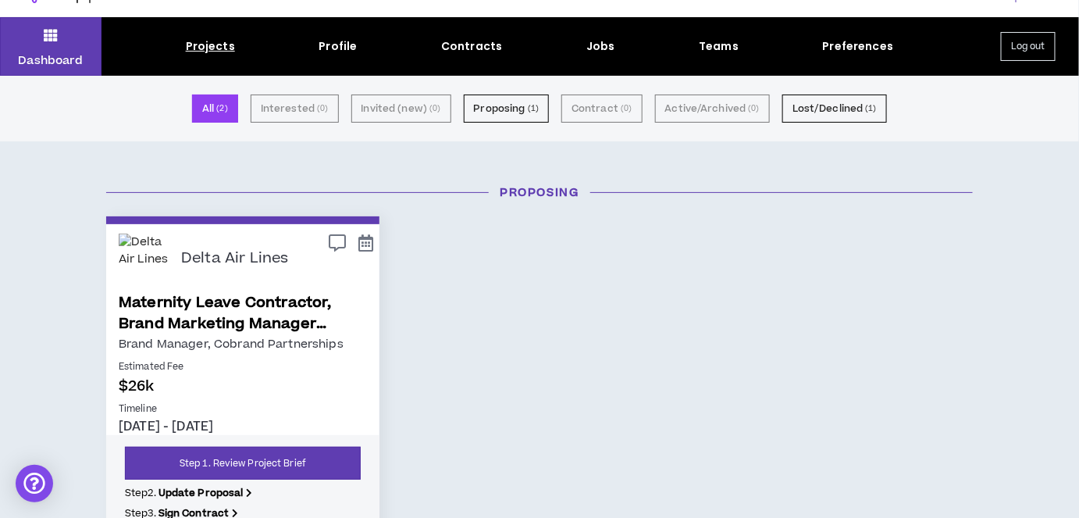
scroll to position [0, 0]
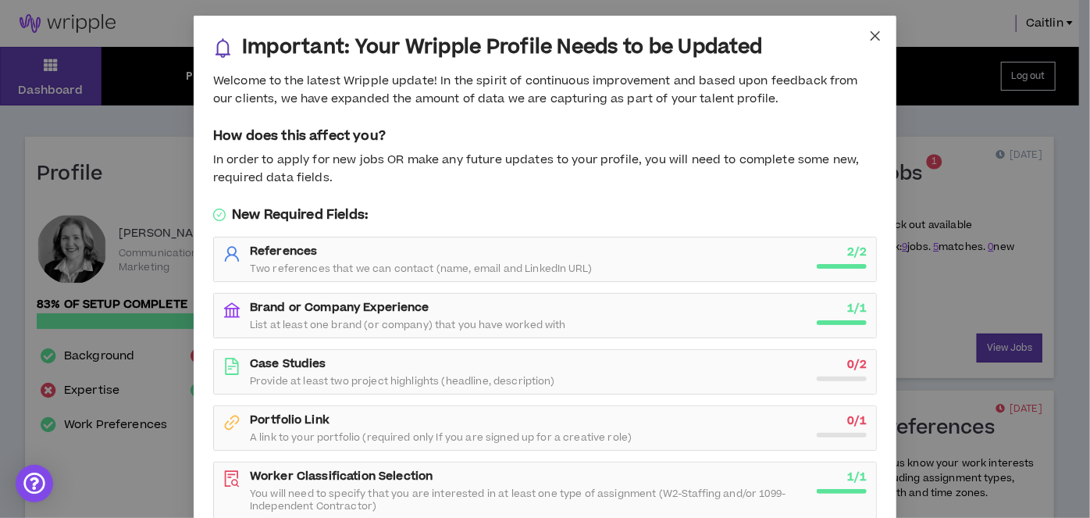
click at [871, 34] on icon "close" at bounding box center [875, 35] width 9 height 9
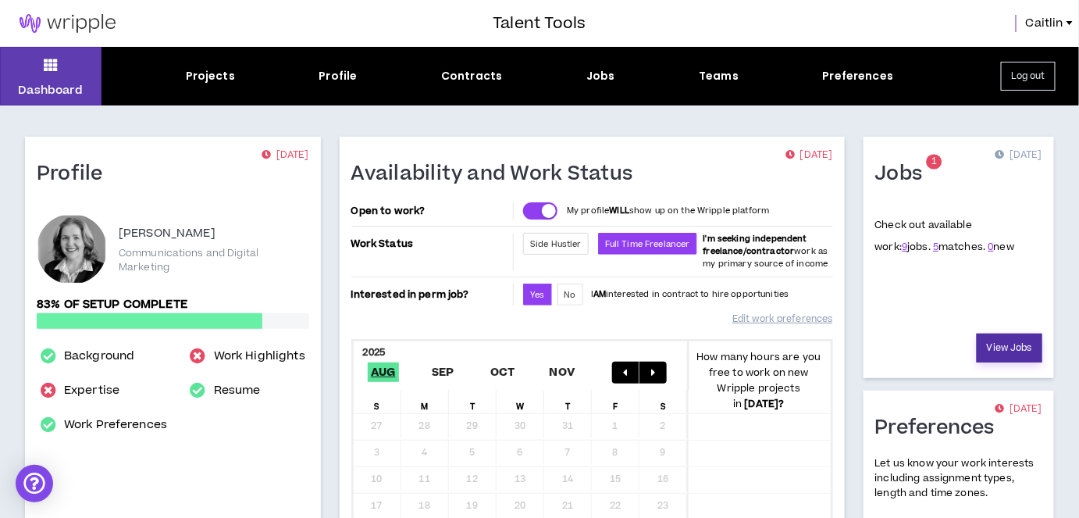
click at [1006, 348] on link "View Jobs" at bounding box center [1010, 348] width 66 height 29
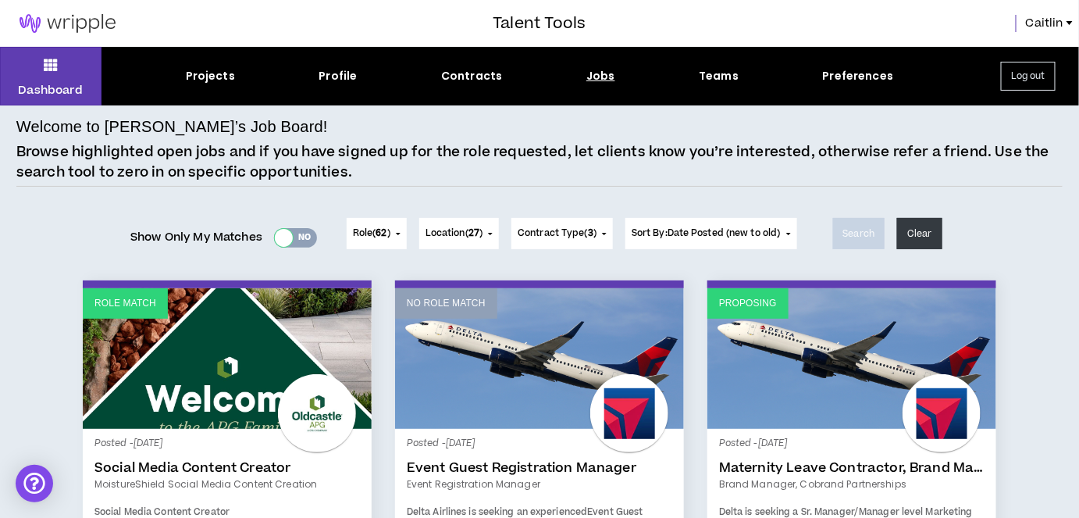
click at [275, 240] on div at bounding box center [284, 238] width 18 height 18
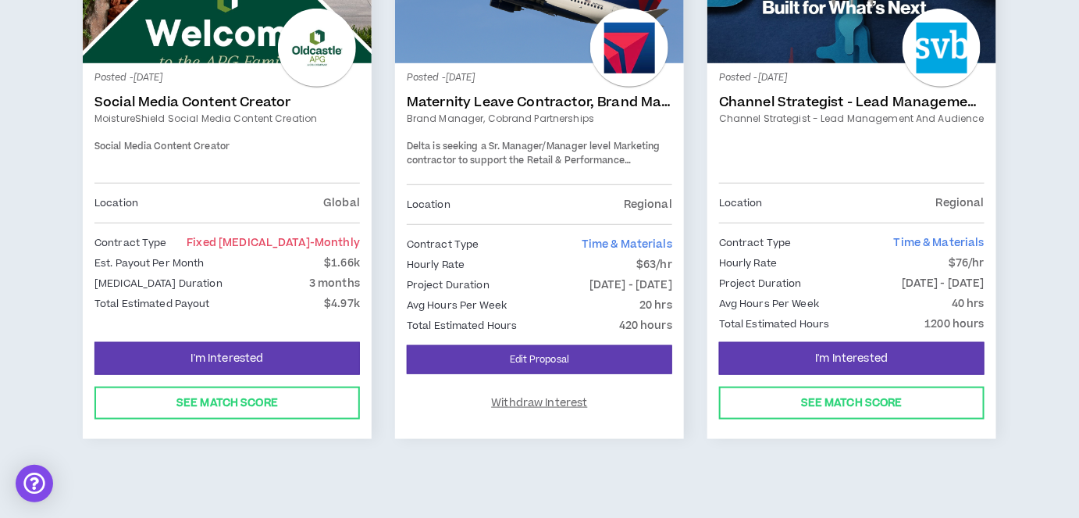
scroll to position [367, 0]
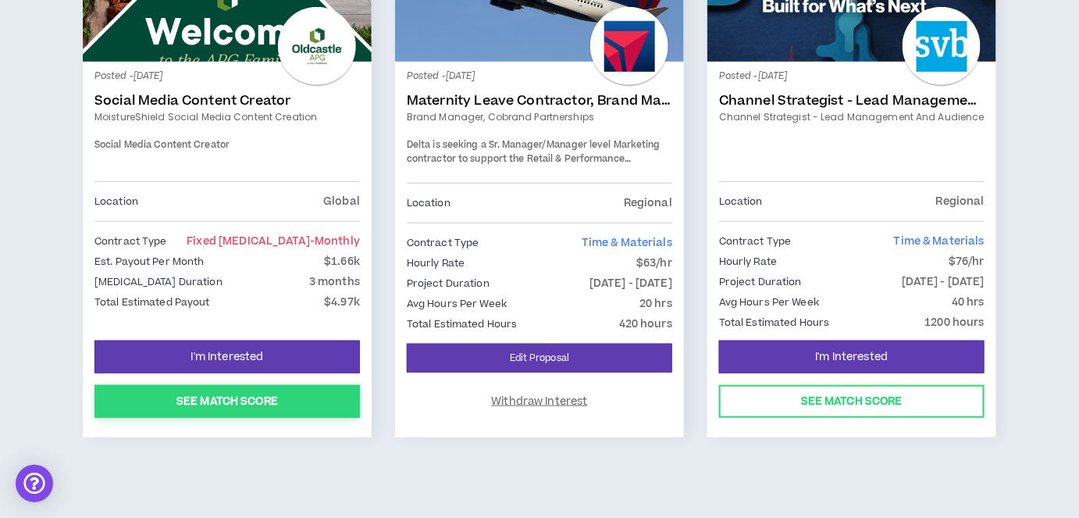
click at [220, 398] on button "See Match Score" at bounding box center [228, 401] width 266 height 33
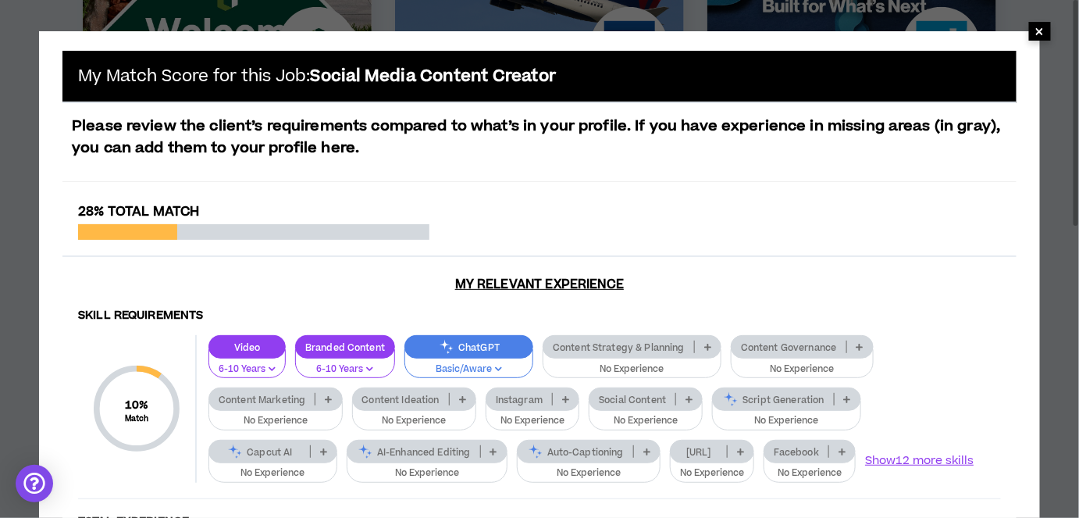
click at [1047, 34] on span "×" at bounding box center [1040, 31] width 22 height 19
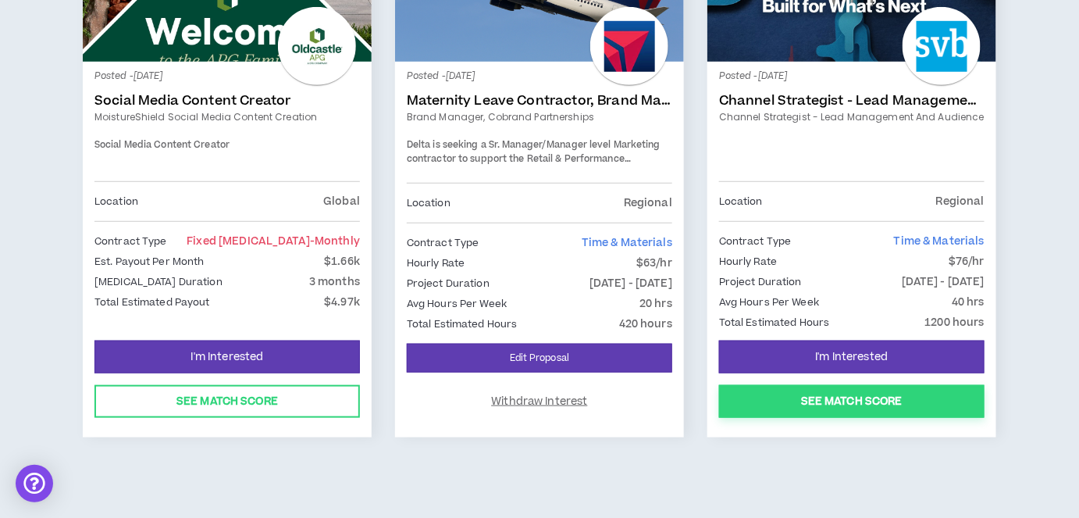
click at [791, 409] on button "See Match Score" at bounding box center [852, 401] width 266 height 33
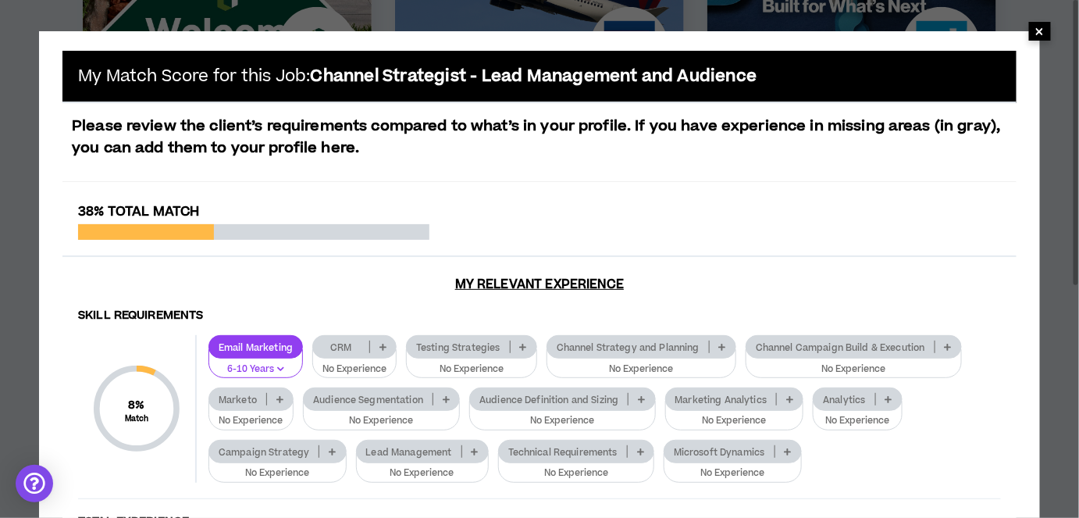
click at [1039, 32] on span "×" at bounding box center [1040, 31] width 9 height 19
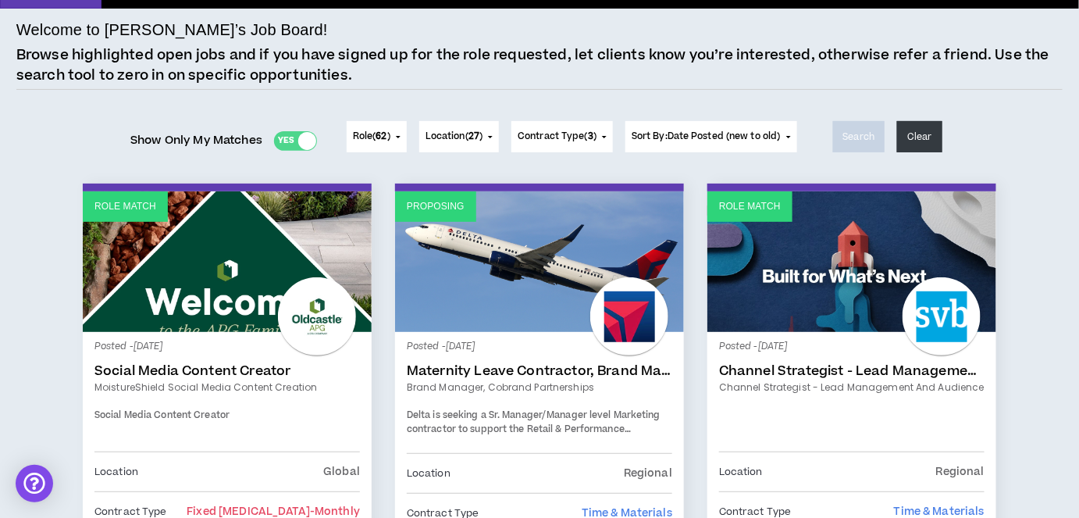
scroll to position [83, 0]
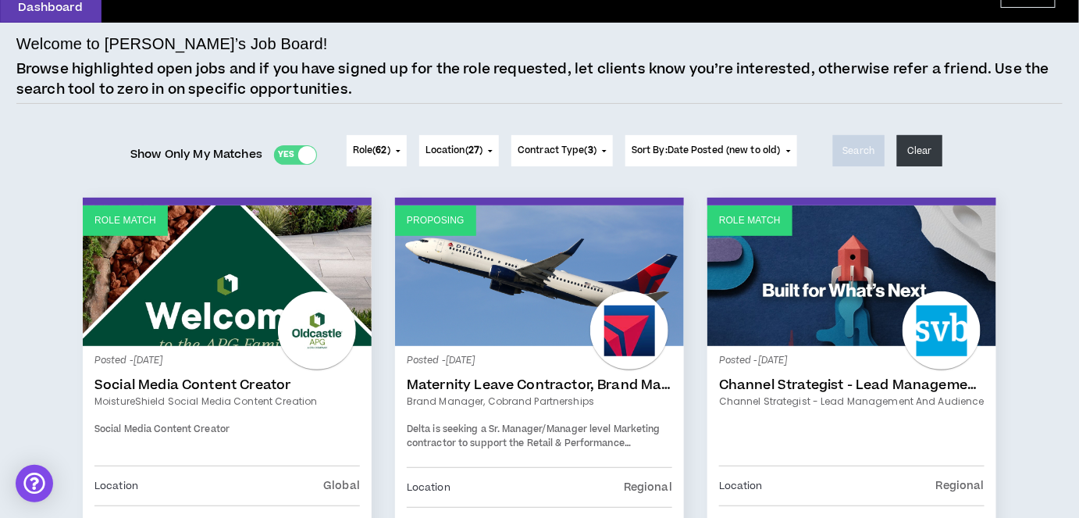
click at [546, 152] on span "Contract Type ( 3 )" at bounding box center [557, 151] width 79 height 14
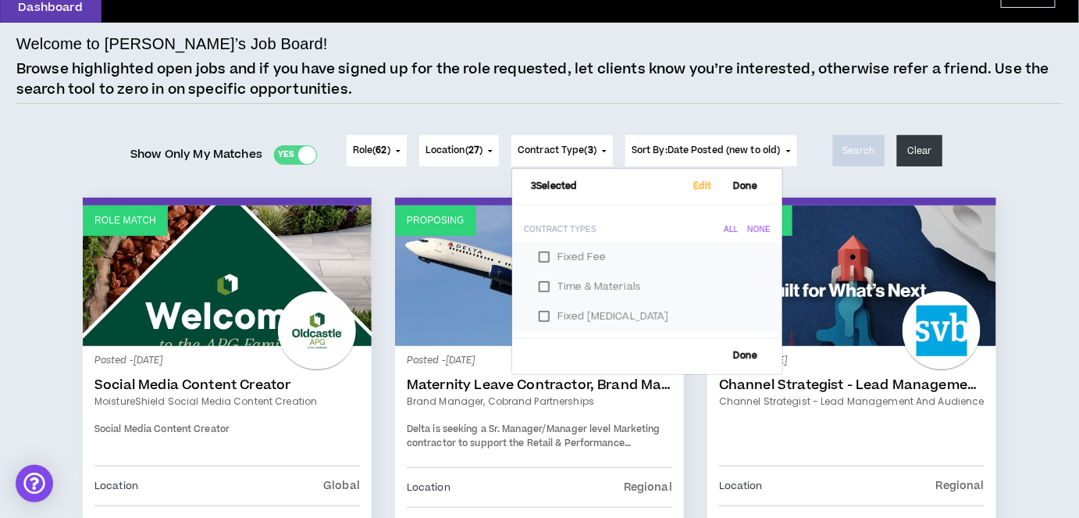
click at [546, 152] on span "Contract Type ( 3 )" at bounding box center [557, 151] width 79 height 14
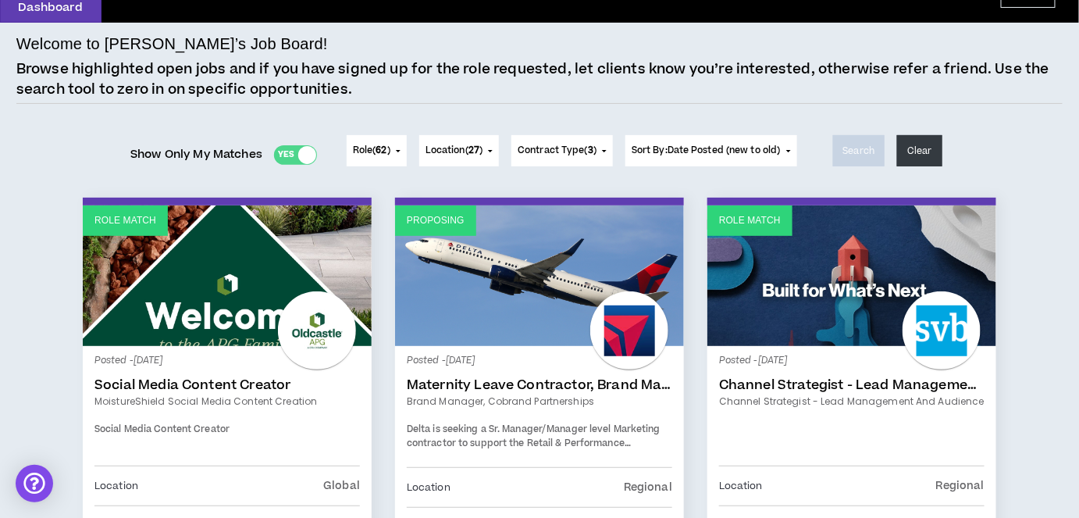
click at [477, 150] on span "27" at bounding box center [474, 150] width 11 height 13
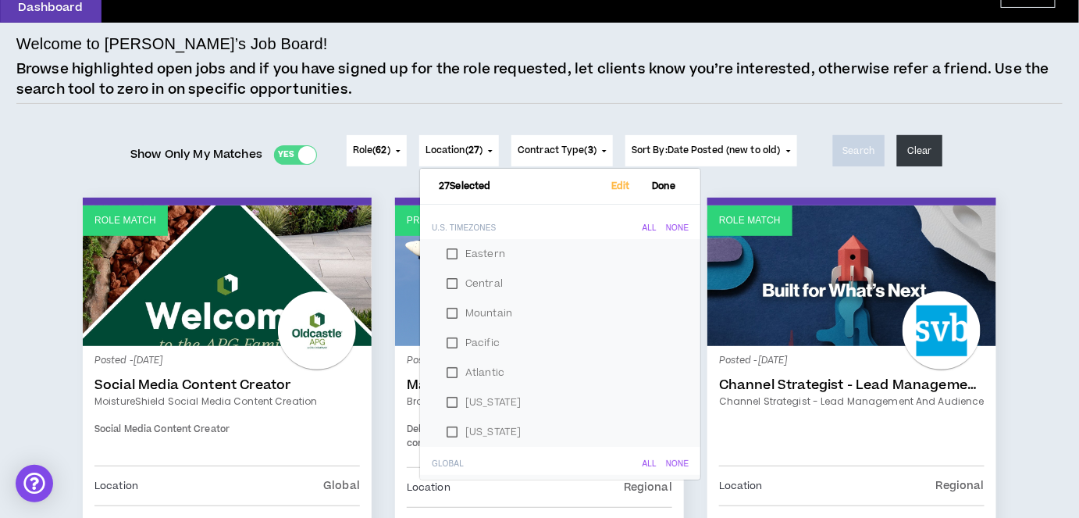
click at [477, 150] on span "27" at bounding box center [474, 150] width 11 height 13
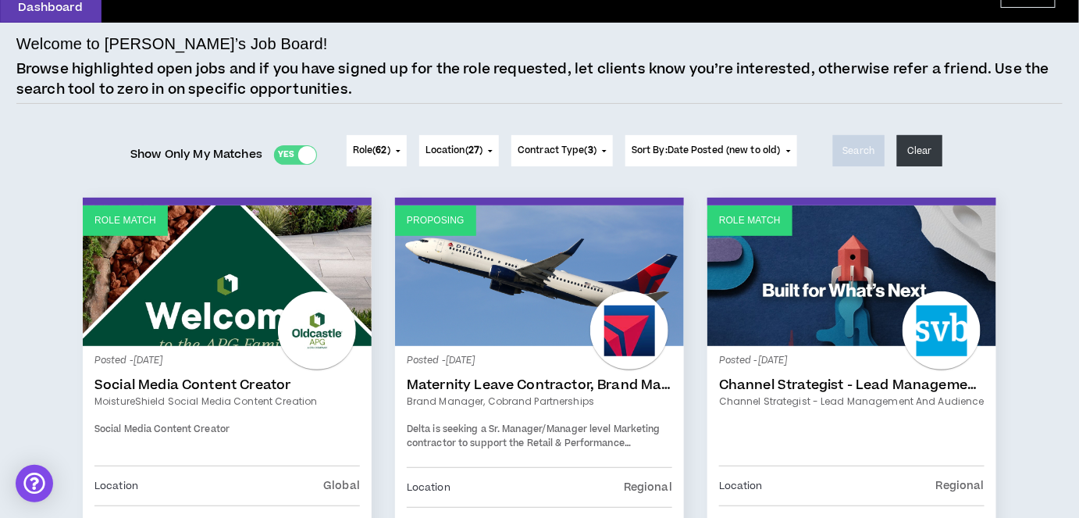
click at [371, 148] on span "Role ( 62 )" at bounding box center [371, 151] width 37 height 14
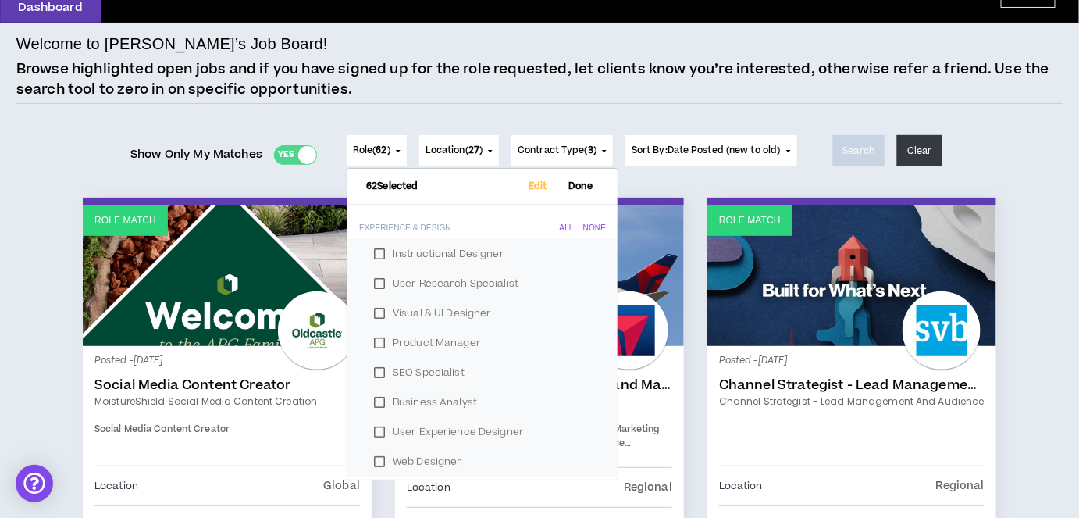
click at [371, 148] on span "Role ( 62 )" at bounding box center [371, 151] width 37 height 14
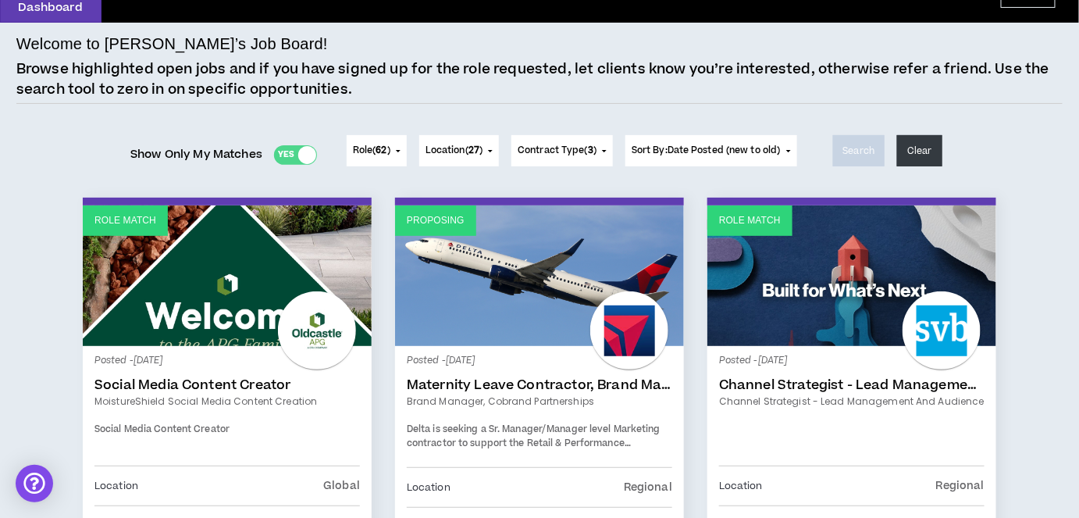
click at [287, 153] on div "Yes No" at bounding box center [295, 155] width 43 height 20
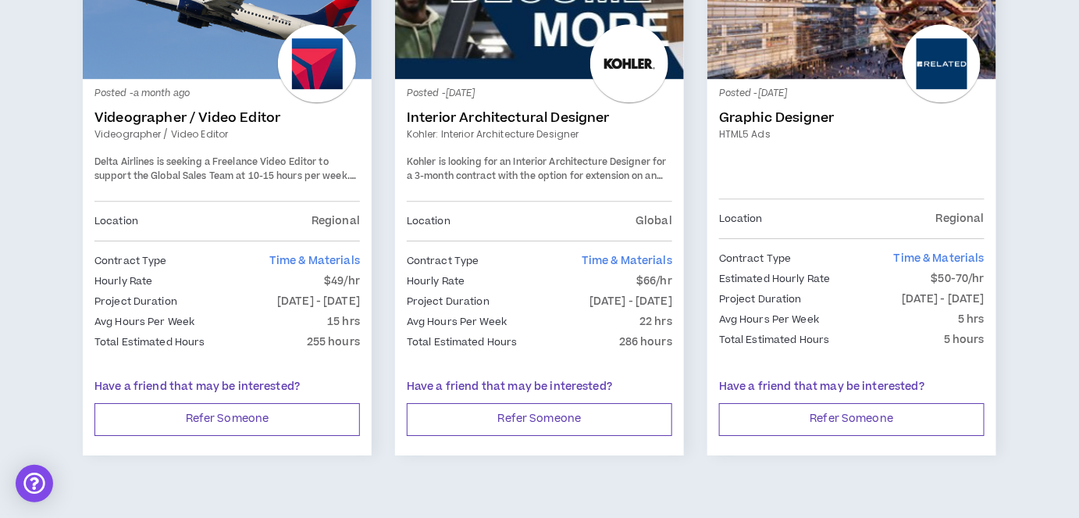
scroll to position [1516, 0]
